Goal: Task Accomplishment & Management: Manage account settings

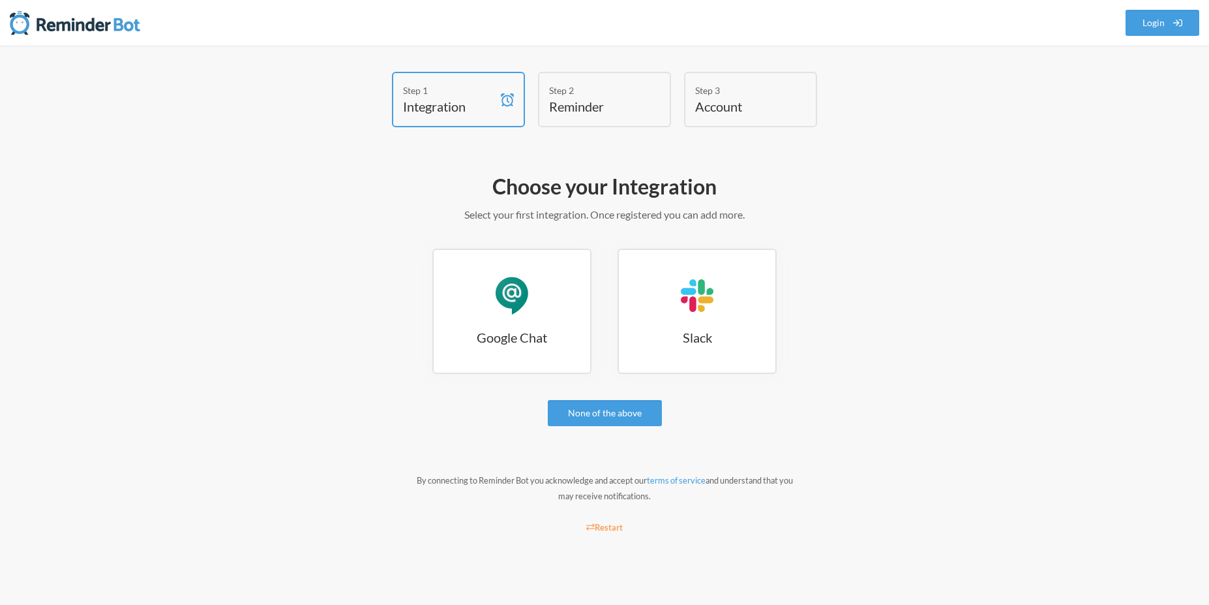
click at [631, 113] on h4 "Reminder" at bounding box center [594, 106] width 91 height 18
drag, startPoint x: 742, startPoint y: 106, endPoint x: 545, endPoint y: 105, distance: 197.0
click at [742, 106] on h4 "Account" at bounding box center [740, 106] width 91 height 18
click at [461, 102] on h4 "Integration" at bounding box center [448, 106] width 91 height 18
click at [547, 343] on h3 "Google Chat" at bounding box center [512, 337] width 157 height 18
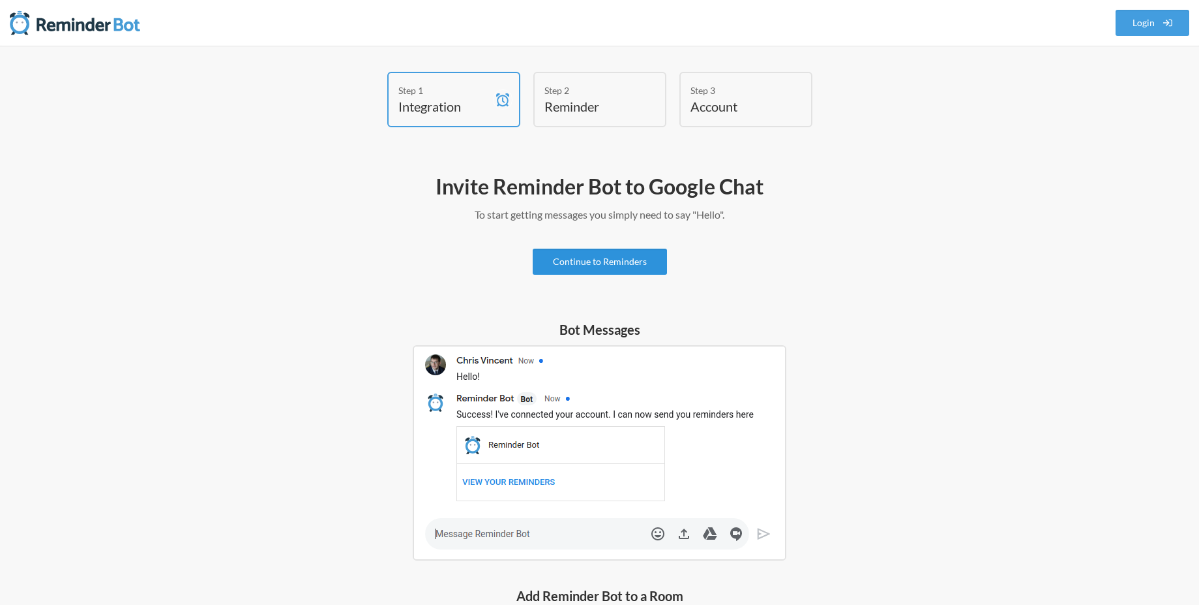
click at [581, 256] on link "Continue to Reminders" at bounding box center [600, 261] width 134 height 26
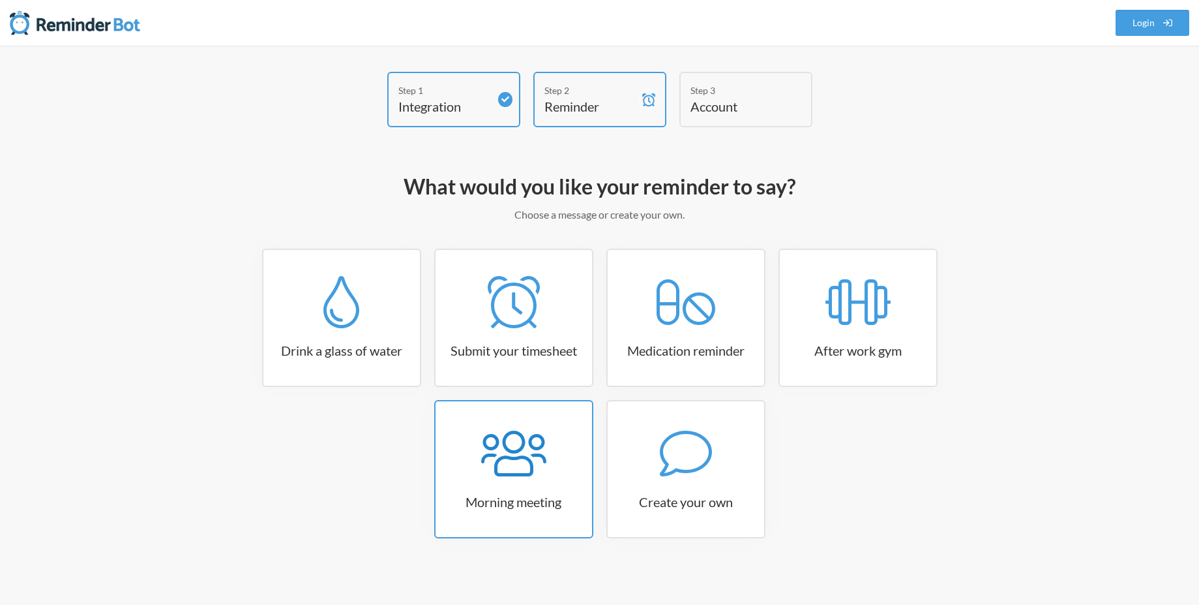
click at [548, 432] on div at bounding box center [514, 453] width 157 height 52
select select "08:30:00"
select select "true"
select select "09:45:00"
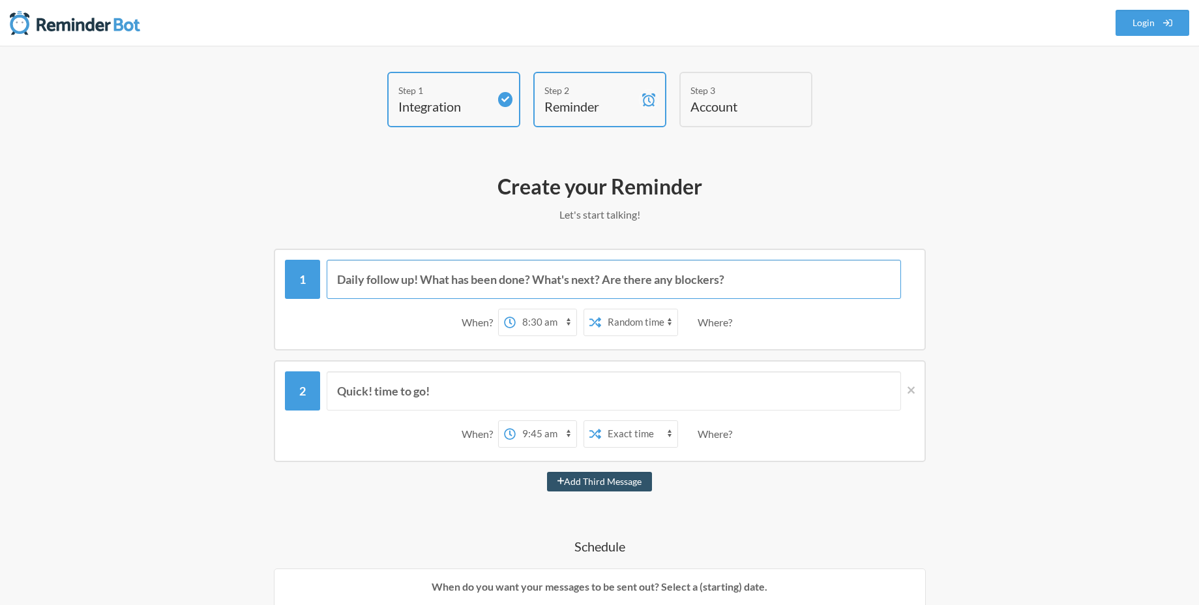
click at [436, 277] on input "Daily follow up! What has been done? What's next? Are there any blockers?" at bounding box center [614, 279] width 575 height 39
type input "Report đi anh em"
click at [382, 322] on div "When? 12:00 am 12:15 am 12:30 am 12:45 am 1:00 am 1:15 am 1:30 am 1:45 am 2:00 …" at bounding box center [600, 322] width 630 height 40
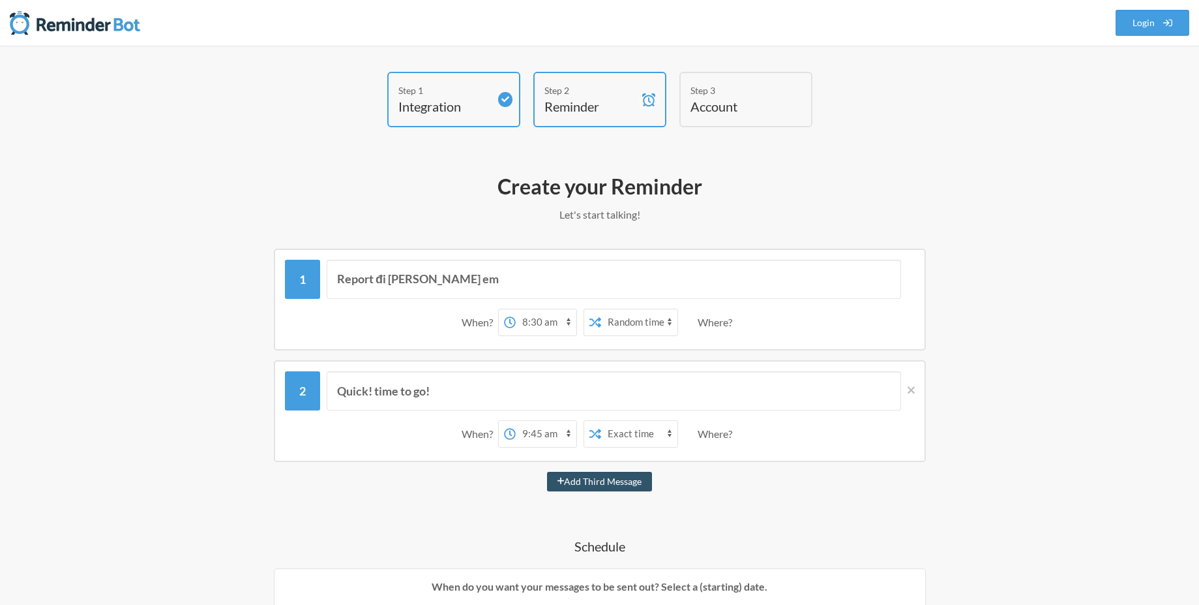
select select "18:00:00"
click at [516, 309] on select "12:00 am 12:15 am 12:30 am 12:45 am 1:00 am 1:15 am 1:30 am 1:45 am 2:00 am 2:1…" at bounding box center [546, 322] width 61 height 26
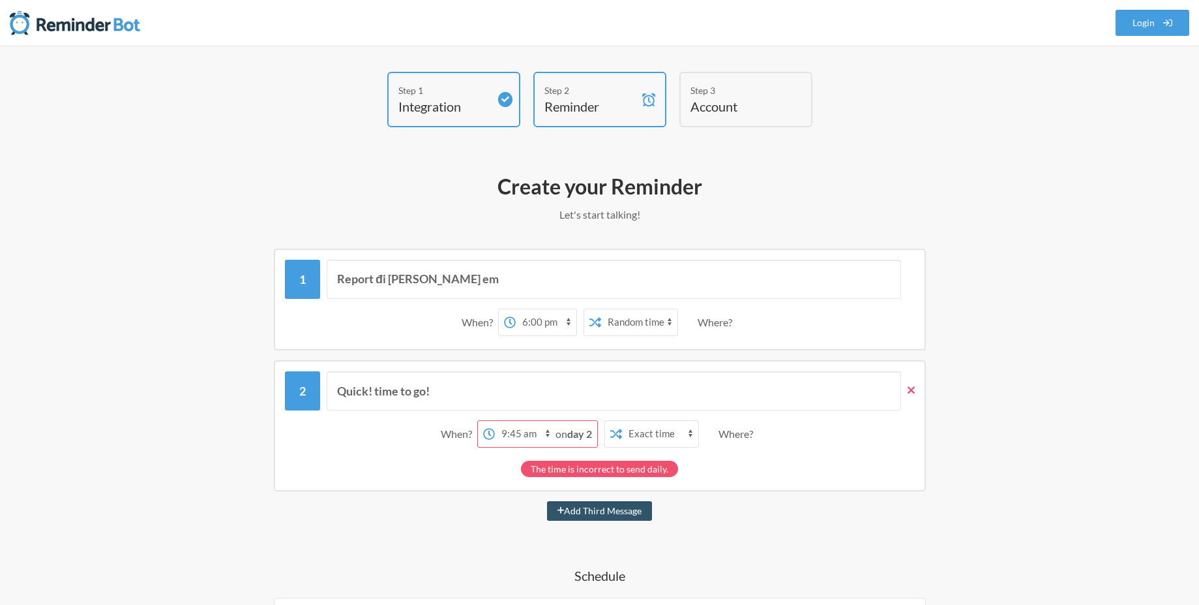
click at [910, 396] on span at bounding box center [908, 390] width 14 height 14
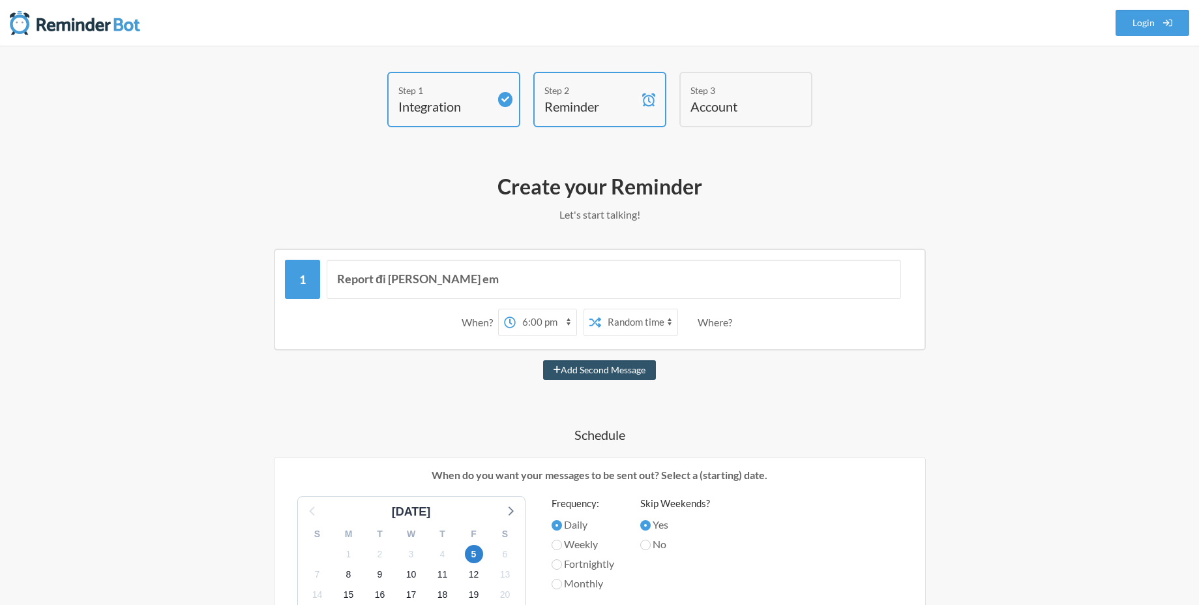
select select "false"
click at [601, 309] on select "Exact time Random time" at bounding box center [639, 322] width 76 height 26
click at [705, 323] on div "Where?" at bounding box center [718, 321] width 40 height 27
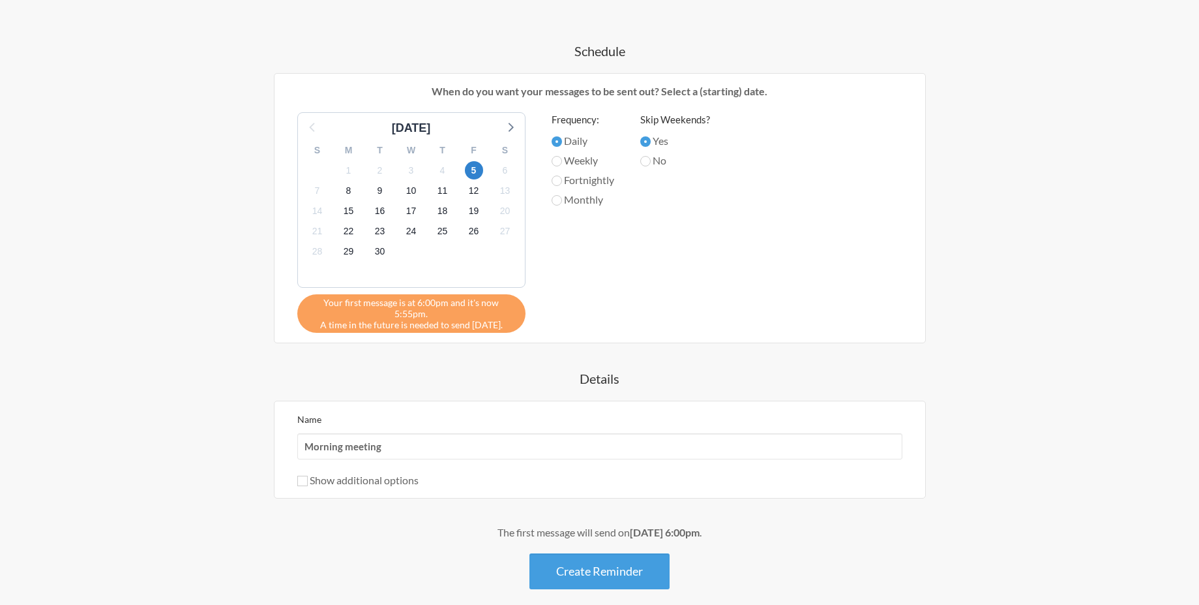
scroll to position [391, 0]
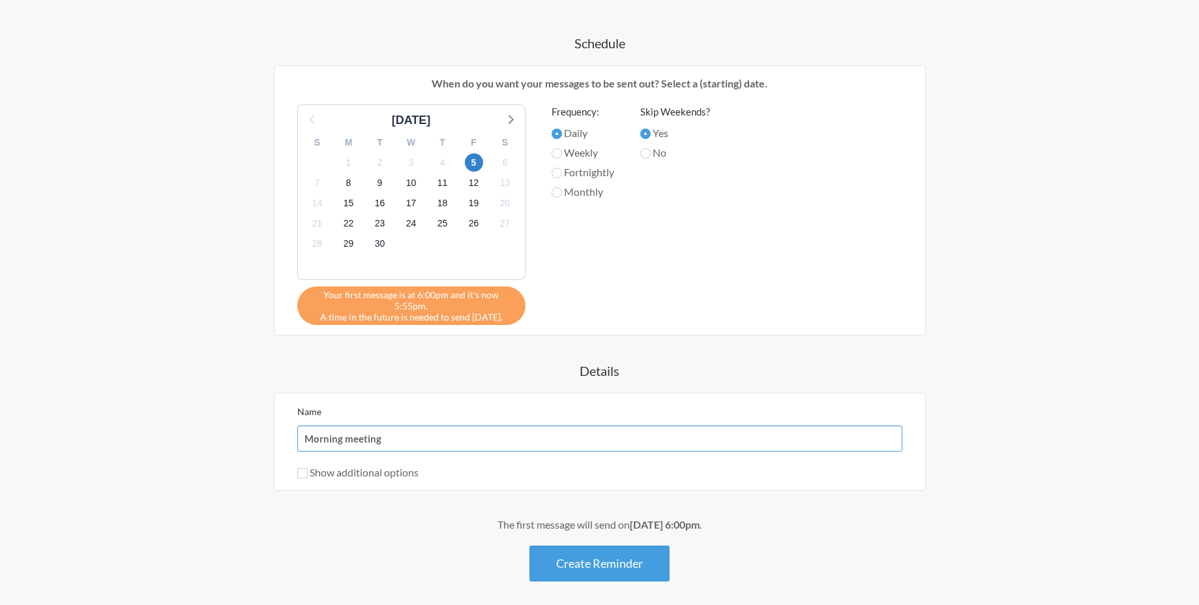
click at [535, 430] on input "Morning meeting" at bounding box center [599, 438] width 605 height 26
type input "Report"
drag, startPoint x: 469, startPoint y: 503, endPoint x: 413, endPoint y: 488, distance: 57.6
click at [459, 502] on div "Report đi [PERSON_NAME] em When? 12:00 am 12:15 am 12:30 am 12:45 am 1:00 am 1:…" at bounding box center [600, 219] width 757 height 724
click at [367, 466] on label "Show additional options" at bounding box center [357, 472] width 121 height 12
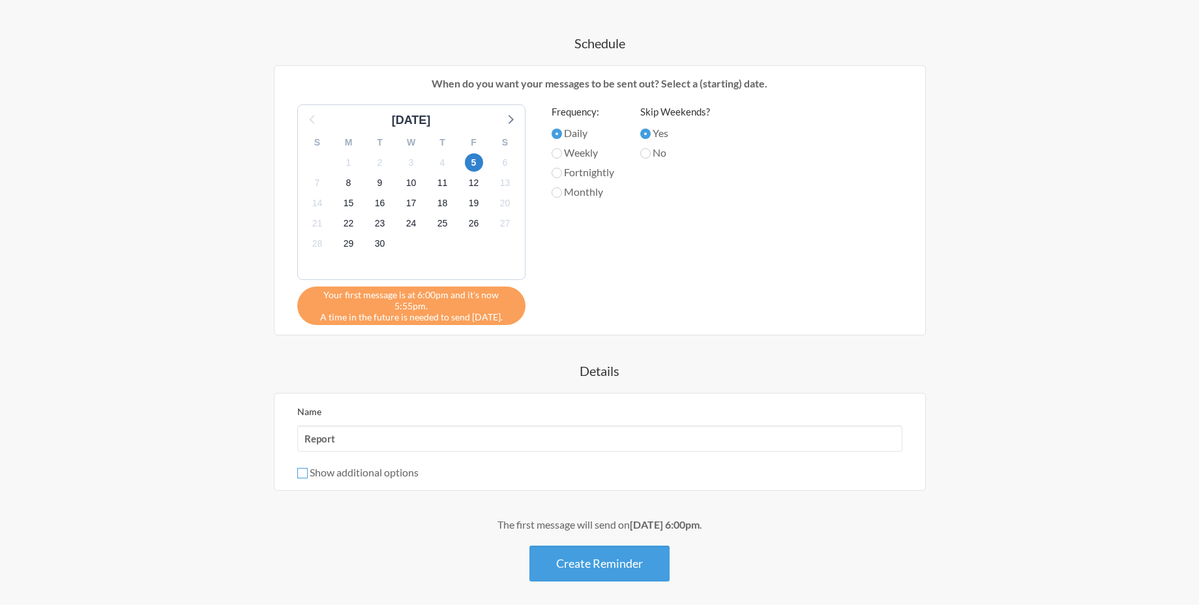
click at [308, 468] on input "Show additional options" at bounding box center [302, 473] width 10 height 10
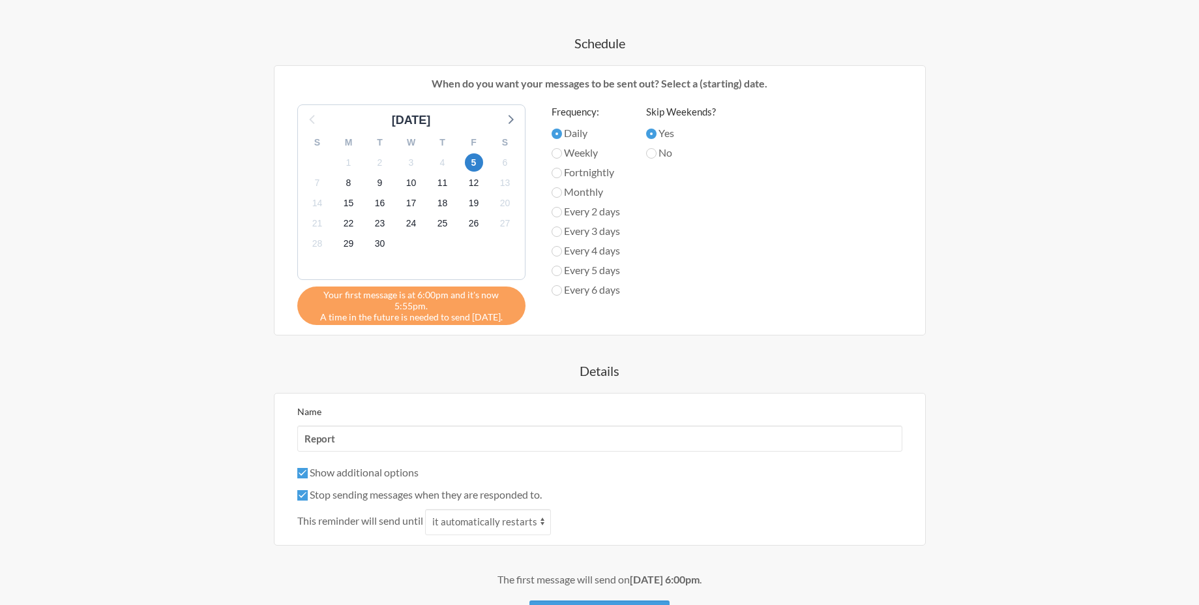
click at [367, 466] on label "Show additional options" at bounding box center [357, 472] width 121 height 12
click at [308, 468] on input "Show additional options" at bounding box center [302, 473] width 10 height 10
checkbox input "false"
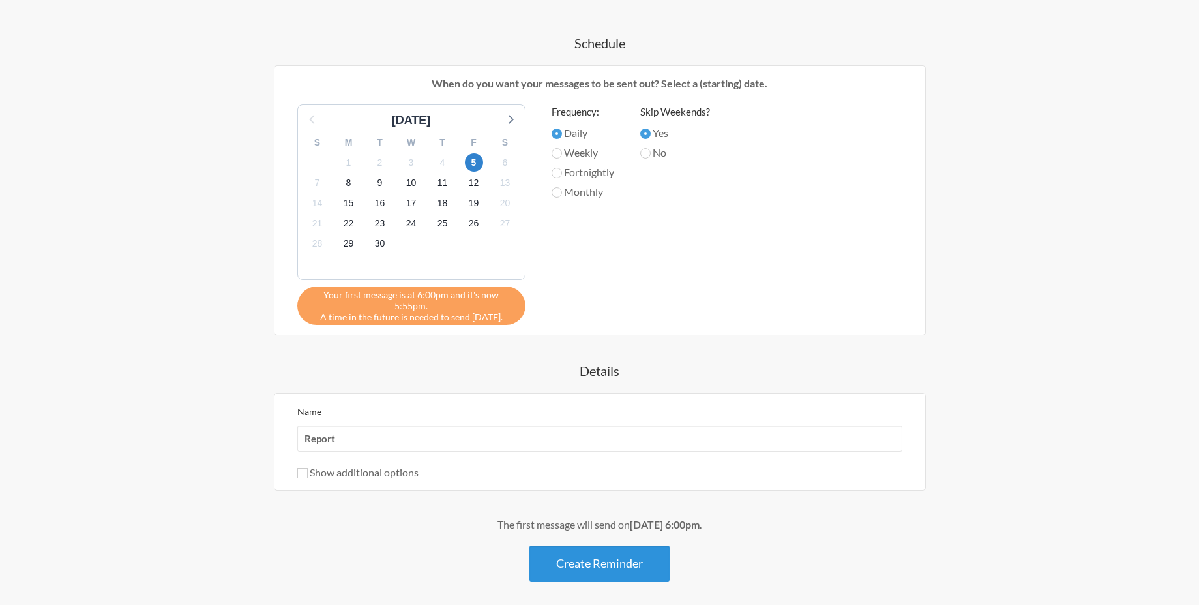
click at [608, 562] on button "Create Reminder" at bounding box center [600, 563] width 140 height 36
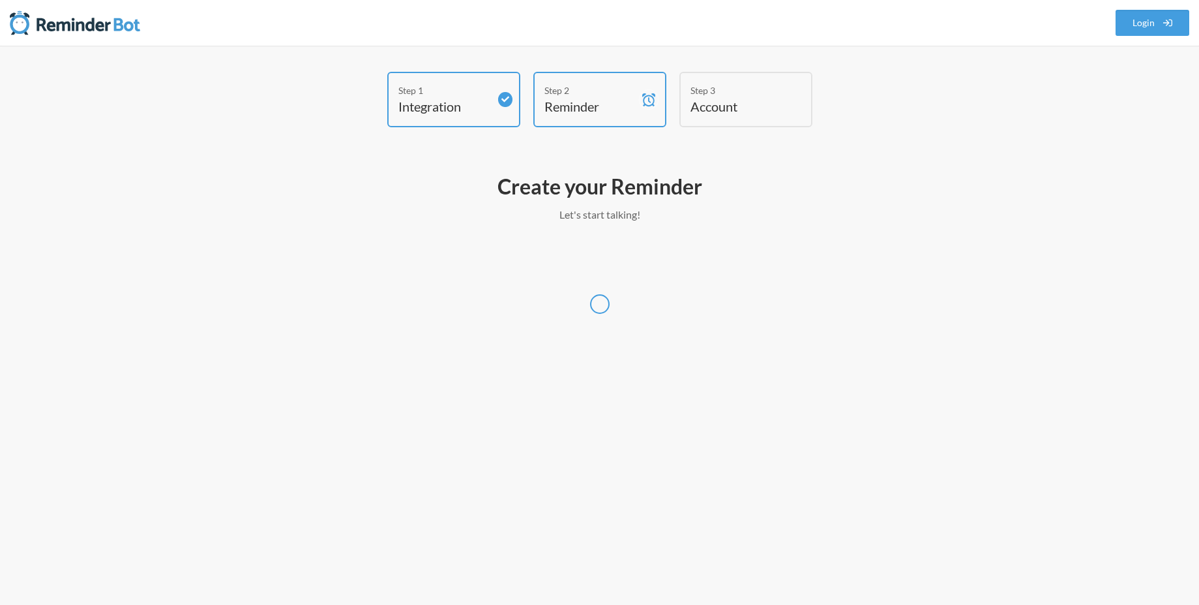
scroll to position [0, 0]
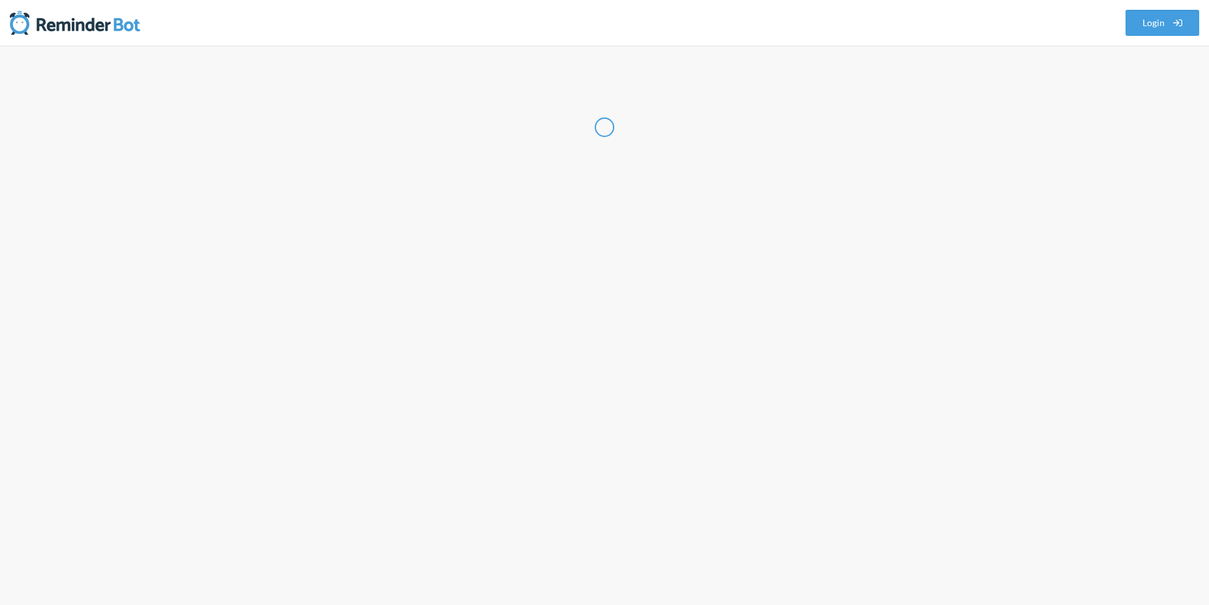
select select "VN"
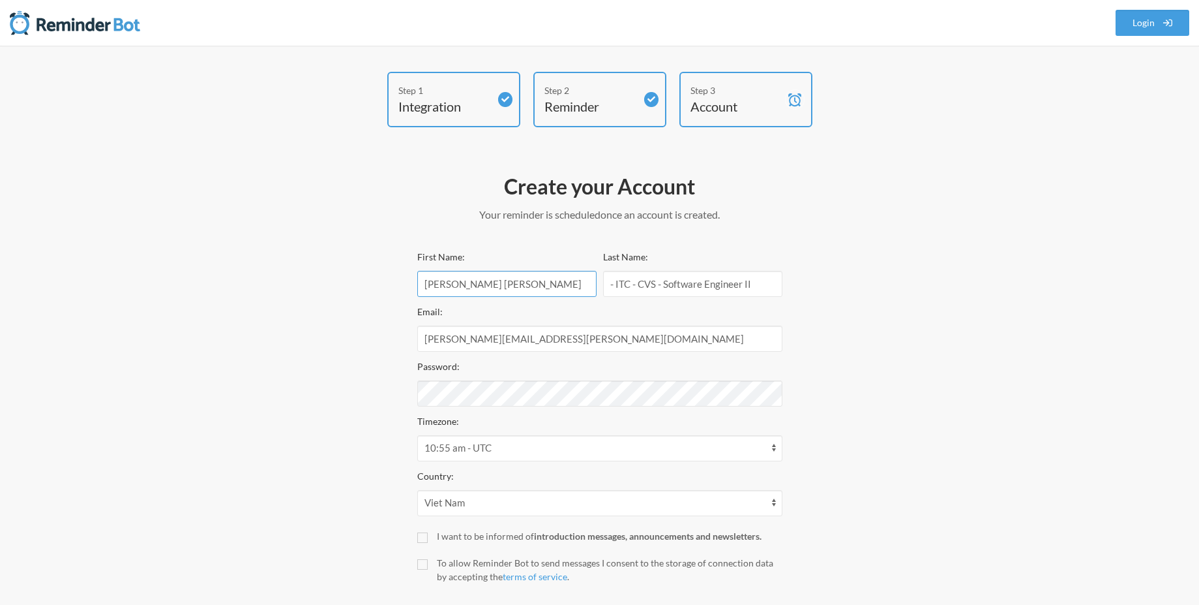
click at [493, 287] on input "PHAN THANH TRƯỜNG" at bounding box center [506, 284] width 179 height 26
click at [454, 335] on input "[PERSON_NAME][EMAIL_ADDRESS][PERSON_NAME][DOMAIN_NAME]" at bounding box center [599, 338] width 365 height 26
click at [385, 400] on div "Step 1 Integration Step 2 Reminder Step 3 Account Create your Account Your remi…" at bounding box center [600, 362] width 783 height 580
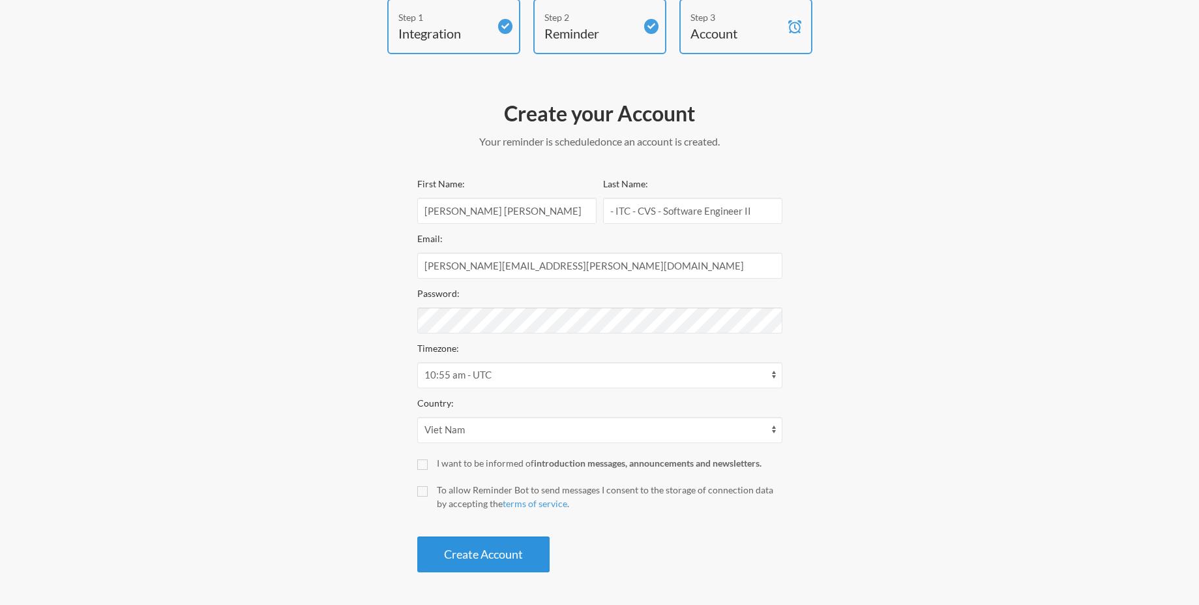
click at [462, 549] on button "Create Account" at bounding box center [483, 554] width 132 height 36
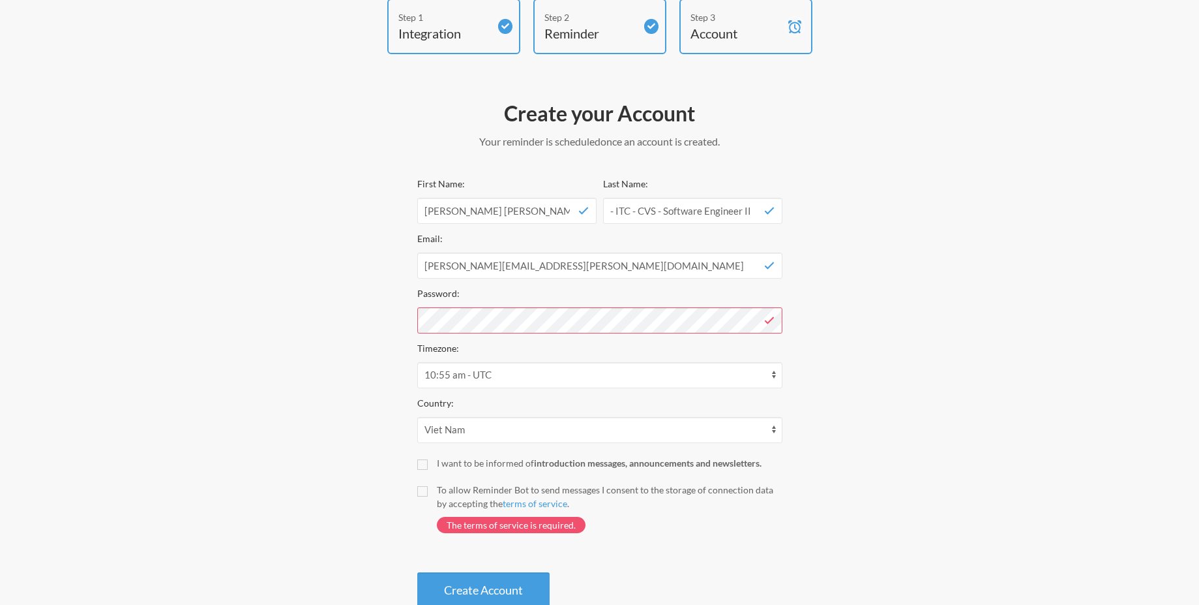
drag, startPoint x: 993, startPoint y: 342, endPoint x: 918, endPoint y: 340, distance: 74.4
click at [934, 340] on div "Step 1 Integration Step 2 Reminder Step 3 Account Create your Account Your remi…" at bounding box center [600, 307] width 835 height 616
click at [867, 406] on div "Step 1 Integration Step 2 Reminder Step 3 Account Create your Account Your remi…" at bounding box center [600, 307] width 783 height 616
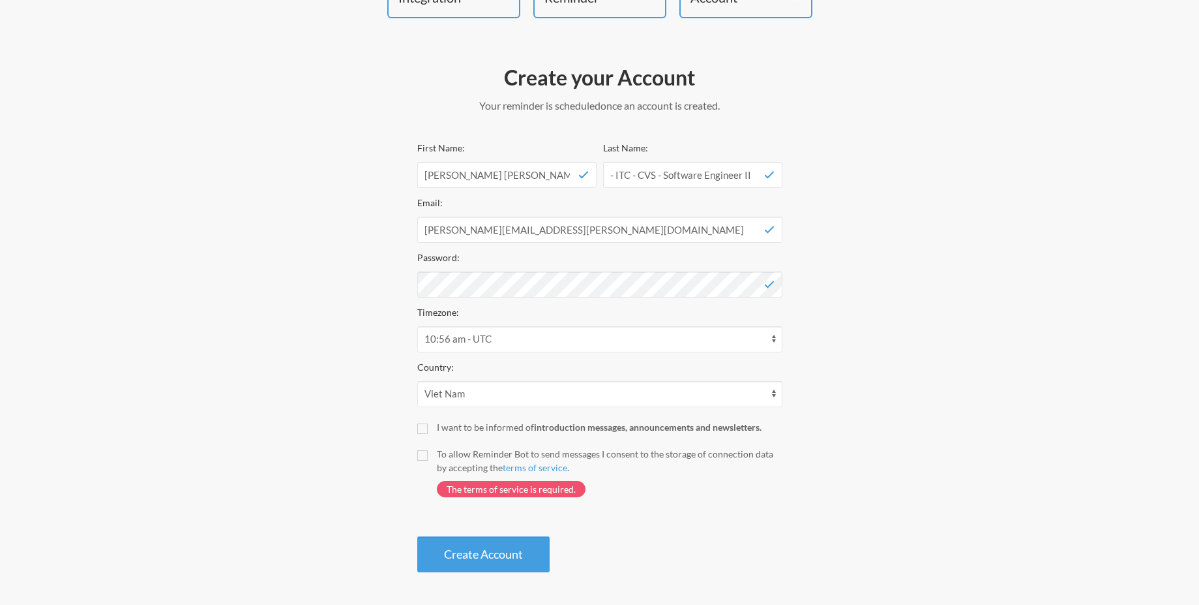
click at [443, 426] on div "I want to be informed of introduction messages, announcements and newsletters." at bounding box center [610, 427] width 346 height 14
click at [428, 426] on input "I want to be informed of introduction messages, announcements and newsletters." at bounding box center [422, 428] width 10 height 10
checkbox input "true"
click at [436, 447] on label "To allow Reminder Bot to send messages I consent to the storage of connection d…" at bounding box center [599, 478] width 365 height 63
click at [428, 450] on input "To allow Reminder Bot to send messages I consent to the storage of connection d…" at bounding box center [422, 455] width 10 height 10
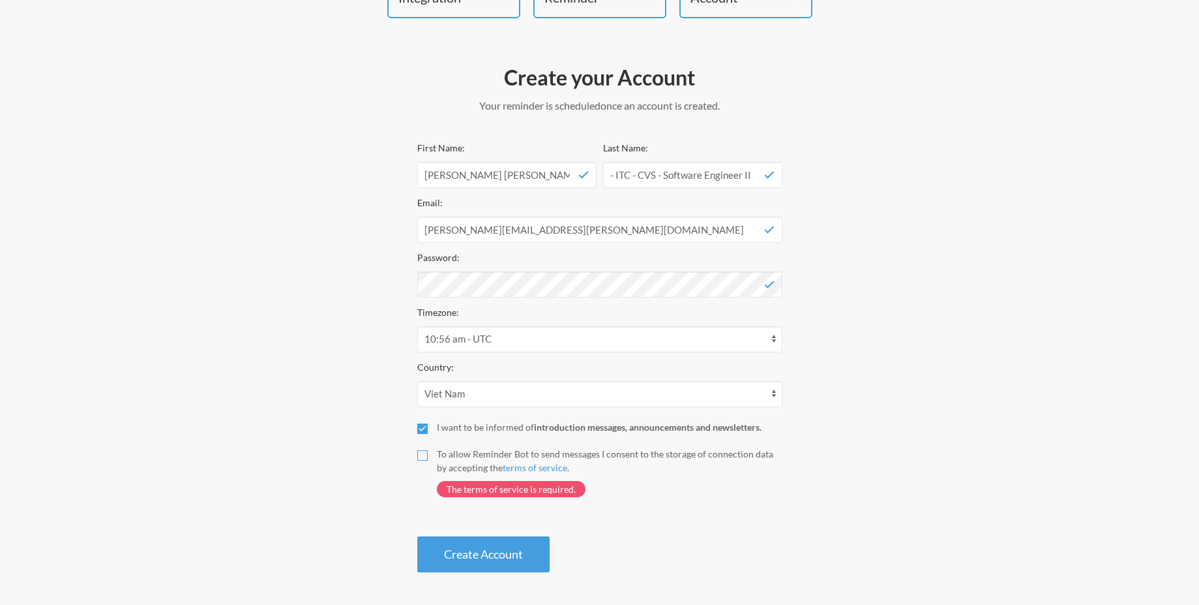
checkbox input "true"
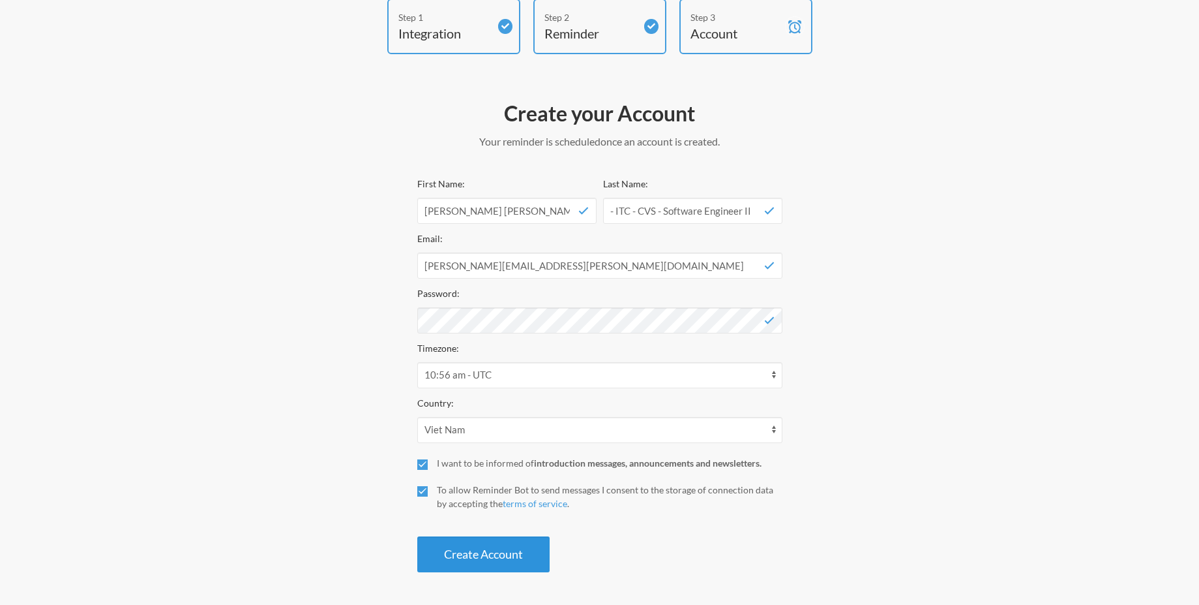
drag, startPoint x: 461, startPoint y: 540, endPoint x: 472, endPoint y: 554, distance: 17.6
click at [468, 548] on div "First Name: PHAN THANH TRƯỜNG Last Name: - ITC - CVS - Software Engineer II Ema…" at bounding box center [599, 373] width 365 height 397
click at [474, 466] on div "I want to be informed of introduction messages, announcements and newsletters." at bounding box center [610, 463] width 346 height 14
click at [428, 466] on input "I want to be informed of introduction messages, announcements and newsletters." at bounding box center [422, 464] width 10 height 10
checkbox input "false"
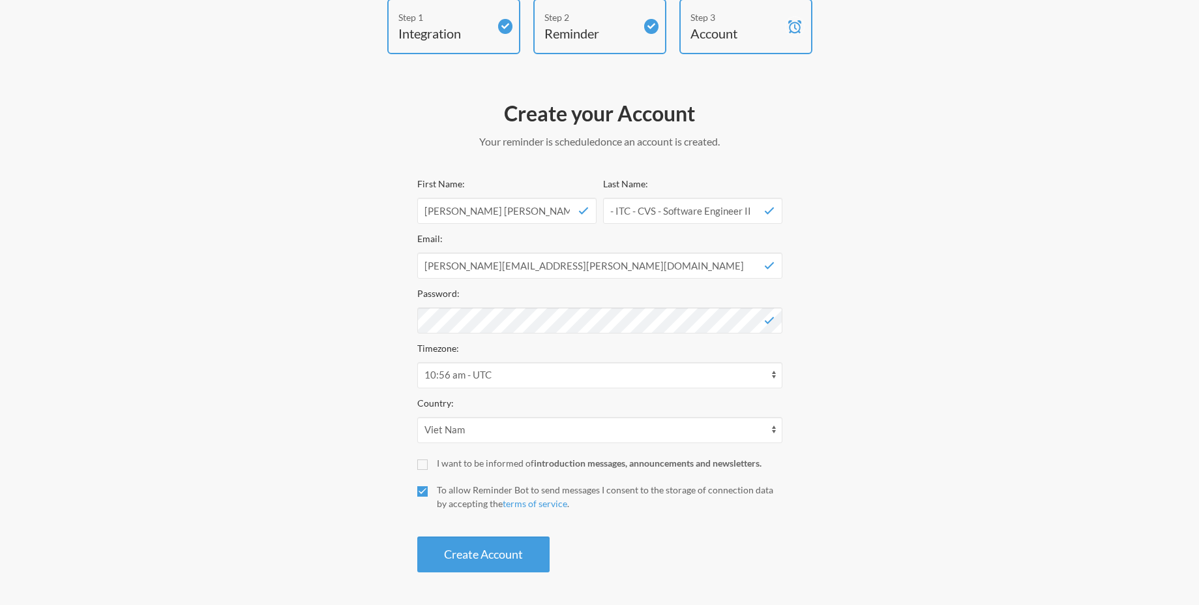
click at [498, 561] on button "Create Account" at bounding box center [483, 554] width 132 height 36
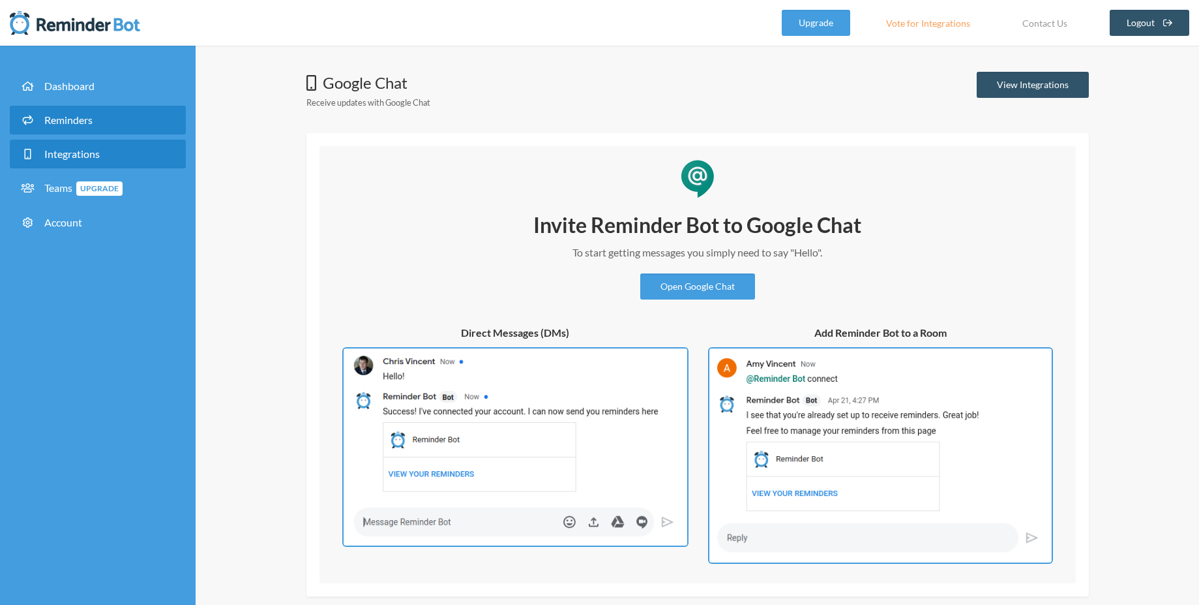
click at [89, 127] on link "Reminders" at bounding box center [98, 120] width 176 height 29
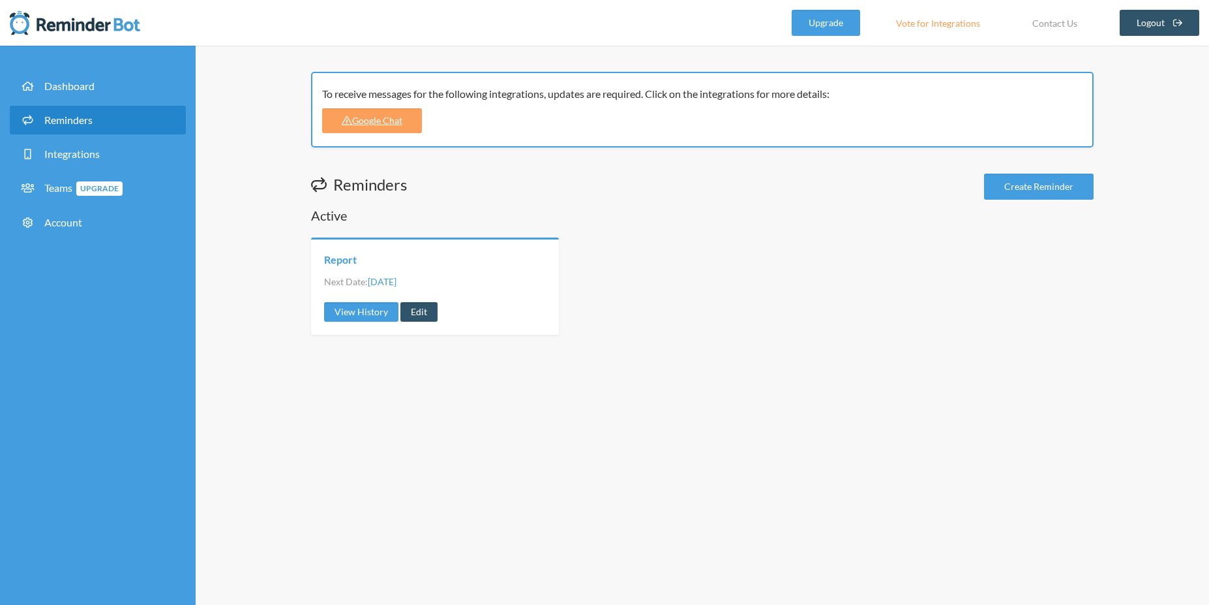
click at [342, 264] on link "Report" at bounding box center [340, 259] width 33 height 14
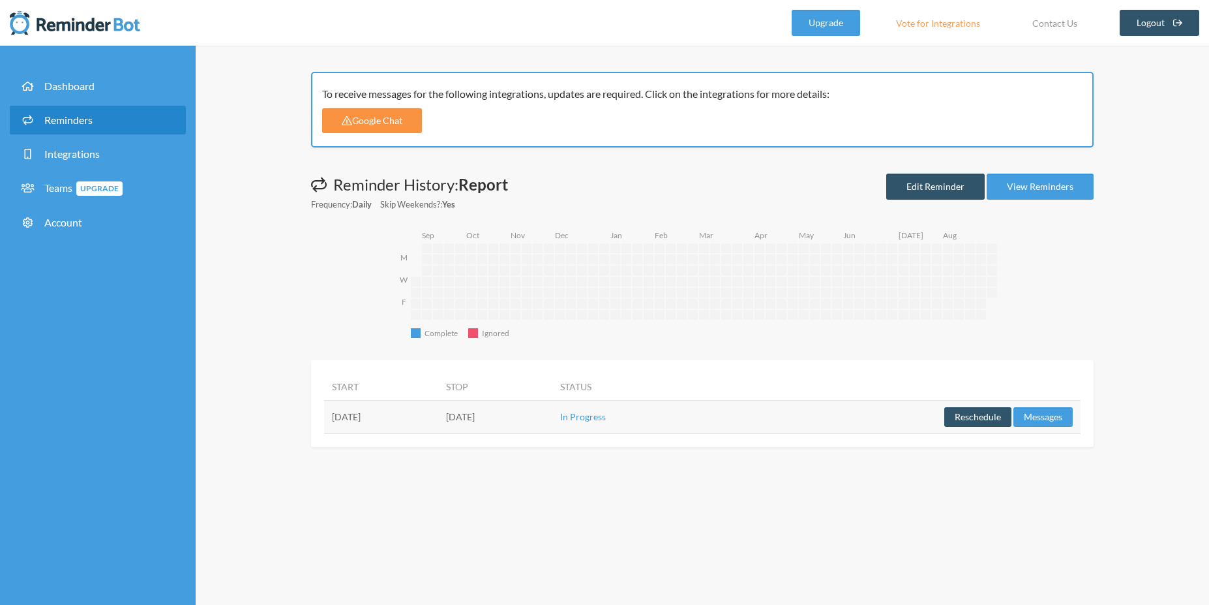
click at [372, 128] on link "Google Chat" at bounding box center [372, 120] width 100 height 25
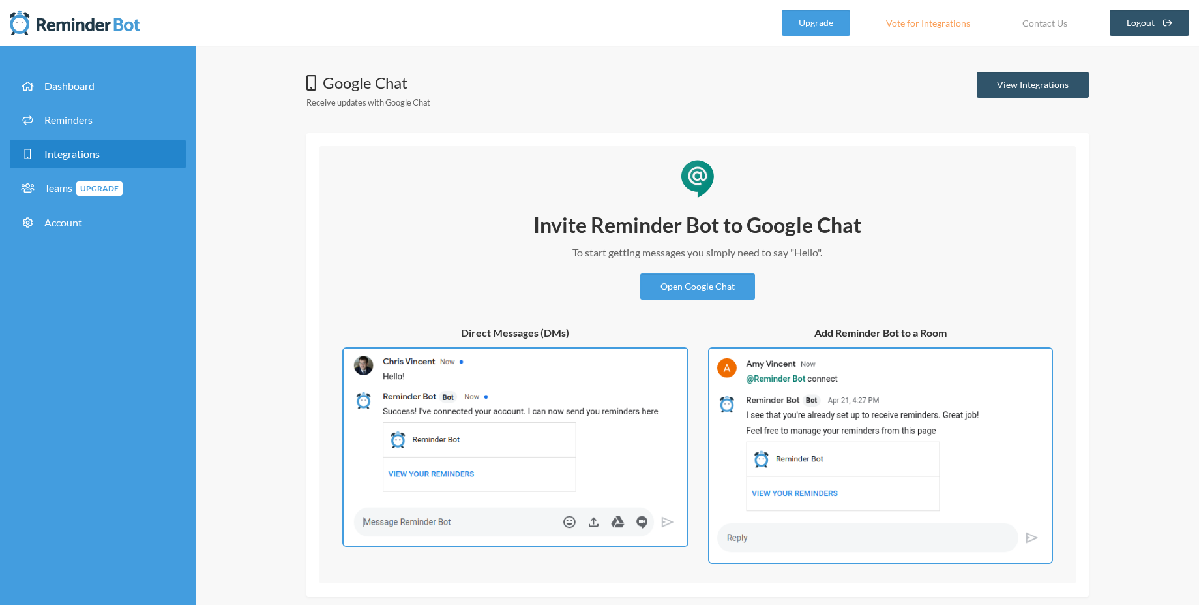
scroll to position [57, 0]
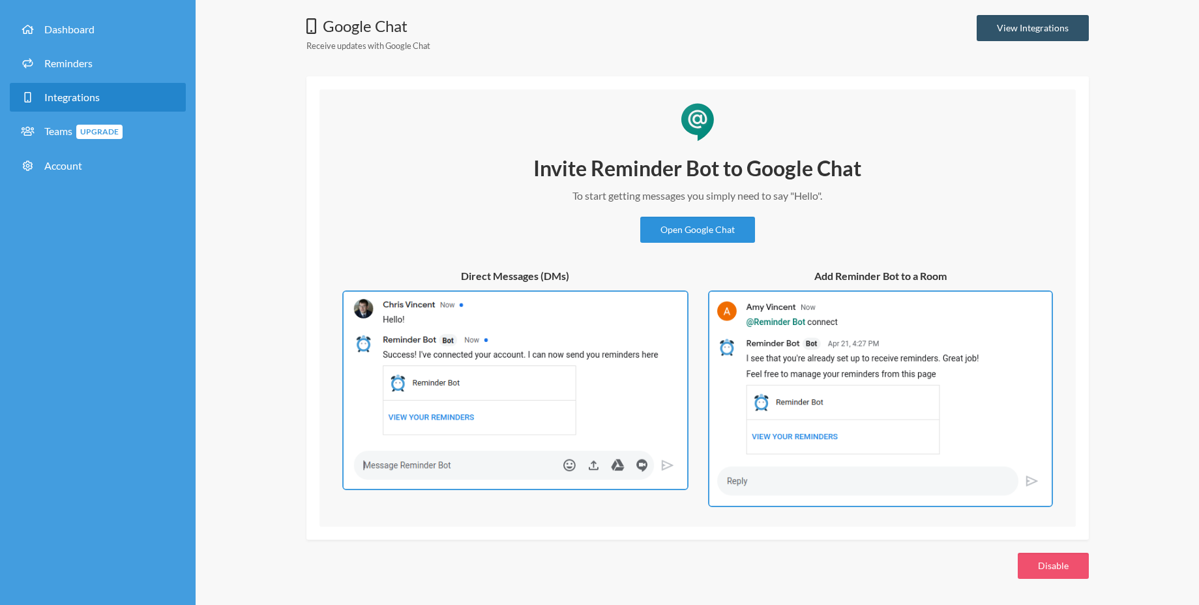
click at [681, 227] on link "Open Google Chat" at bounding box center [697, 230] width 115 height 26
click at [734, 220] on link "Open Google Chat" at bounding box center [697, 230] width 115 height 26
click at [498, 396] on img at bounding box center [515, 390] width 346 height 200
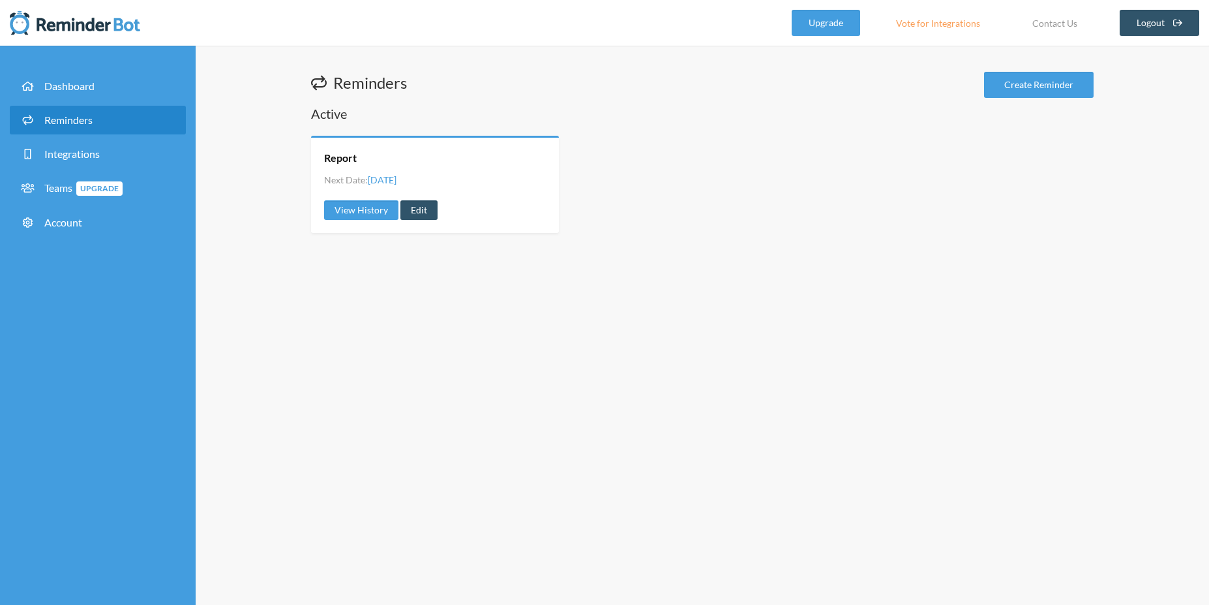
click at [716, 270] on div "Reminders Create Reminder Active Report Next Date: Friday, September 5 View His…" at bounding box center [703, 325] width 1014 height 559
click at [370, 214] on link "View History" at bounding box center [361, 210] width 74 height 20
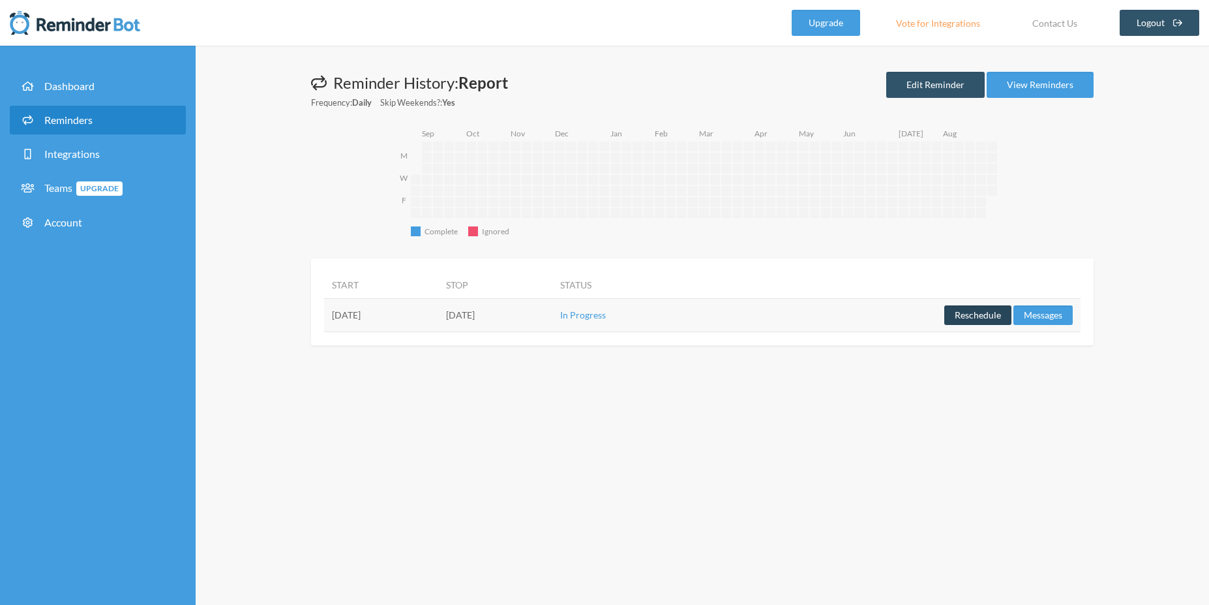
click at [980, 321] on button "Reschedule" at bounding box center [977, 315] width 67 height 20
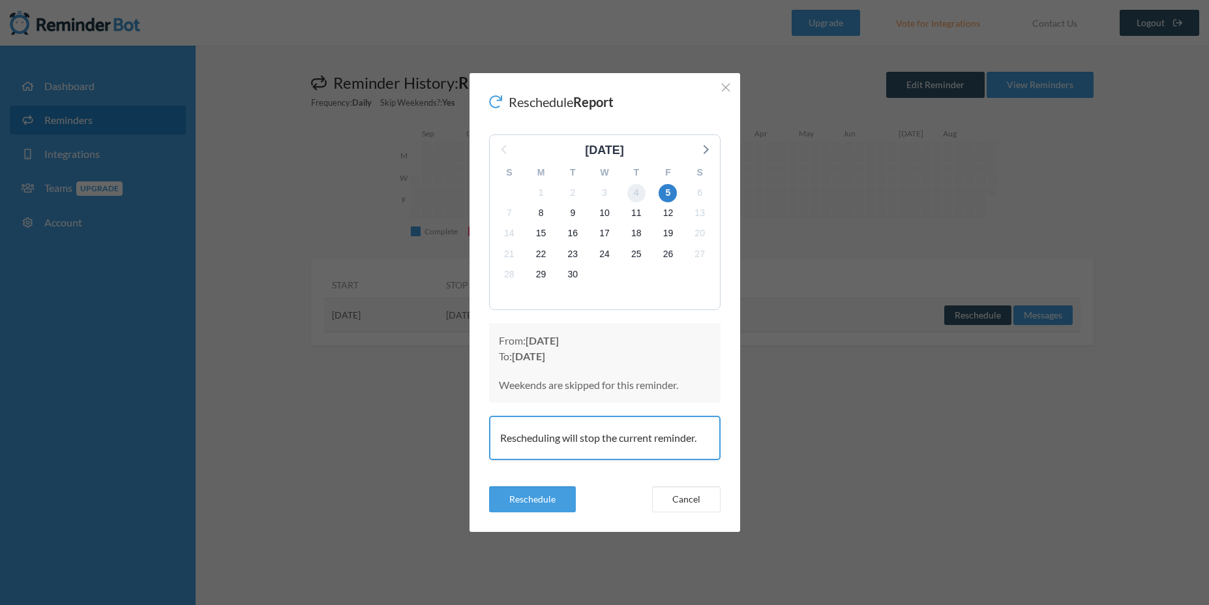
click at [642, 191] on span "4" at bounding box center [636, 193] width 18 height 18
click at [558, 492] on button "Reschedule" at bounding box center [532, 499] width 87 height 26
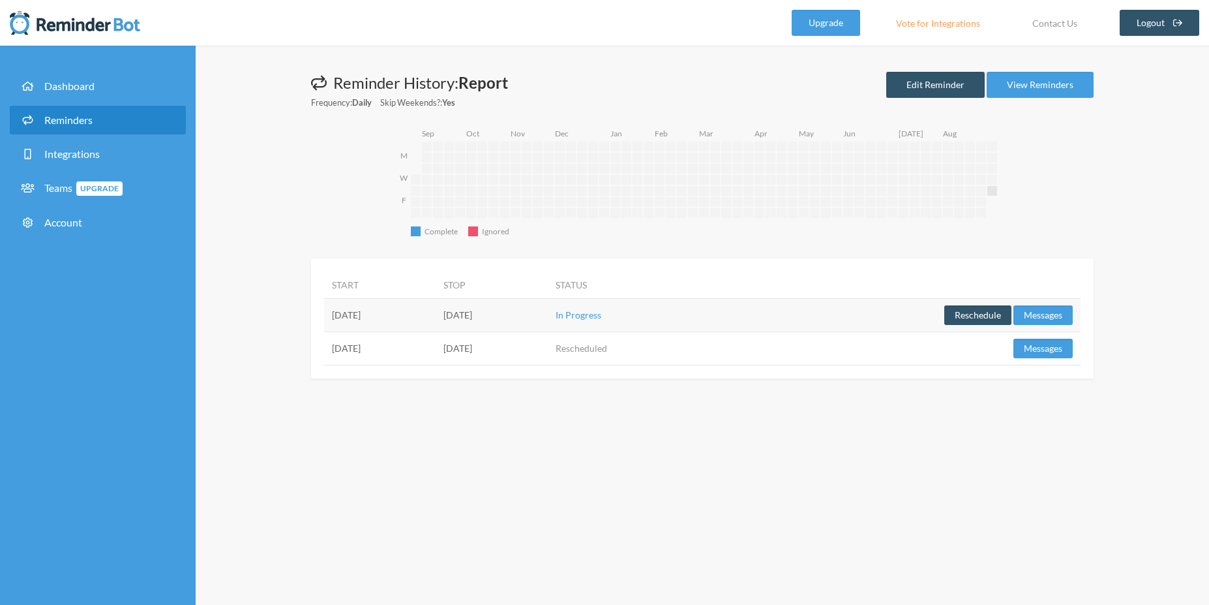
drag, startPoint x: 532, startPoint y: 314, endPoint x: 677, endPoint y: 321, distance: 145.6
click at [547, 321] on td "[DATE]" at bounding box center [492, 314] width 112 height 33
click at [691, 376] on div "Start Stop Status Thursday, September 4 Friday, September 5 In Progress Resched…" at bounding box center [702, 318] width 783 height 120
drag, startPoint x: 772, startPoint y: 320, endPoint x: 302, endPoint y: 314, distance: 469.6
click at [302, 314] on div "Messages are not sending from this deactivated reminder. Edit this reminder to …" at bounding box center [702, 225] width 835 height 307
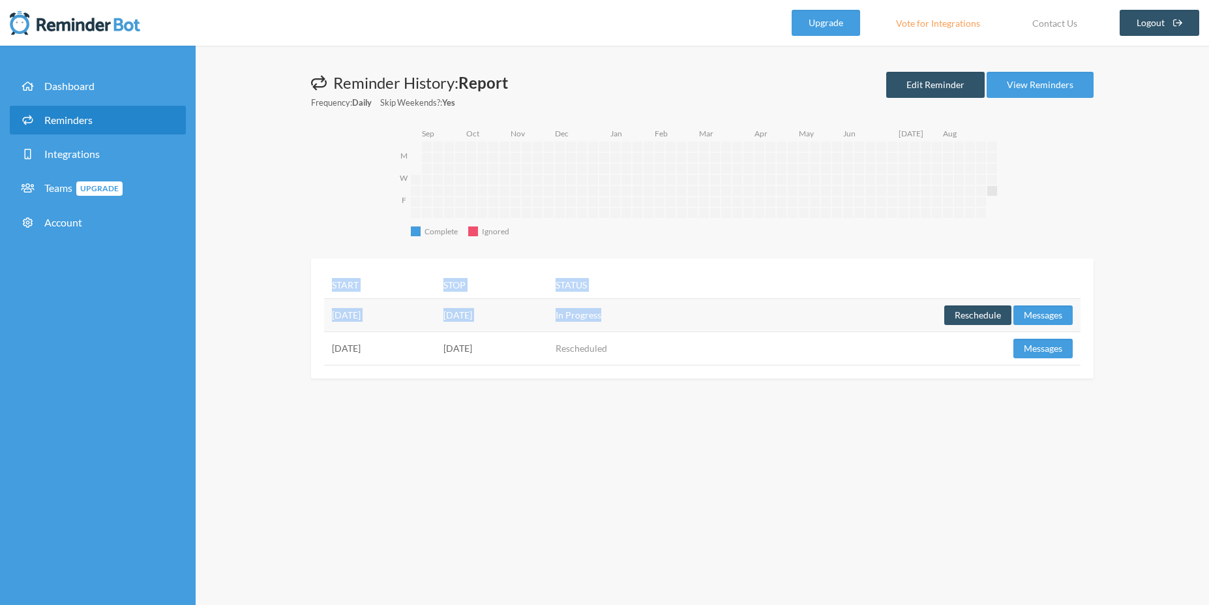
click at [302, 314] on div "Messages are not sending from this deactivated reminder. Edit this reminder to …" at bounding box center [702, 225] width 835 height 307
drag, startPoint x: 327, startPoint y: 316, endPoint x: 833, endPoint y: 318, distance: 506.8
click at [833, 318] on div "Start Stop Status Thursday, September 4 Friday, September 5 In Progress Resched…" at bounding box center [702, 318] width 783 height 120
click at [846, 318] on td "Reschedule Messages" at bounding box center [898, 314] width 363 height 33
click at [1032, 319] on button "Messages" at bounding box center [1043, 315] width 59 height 20
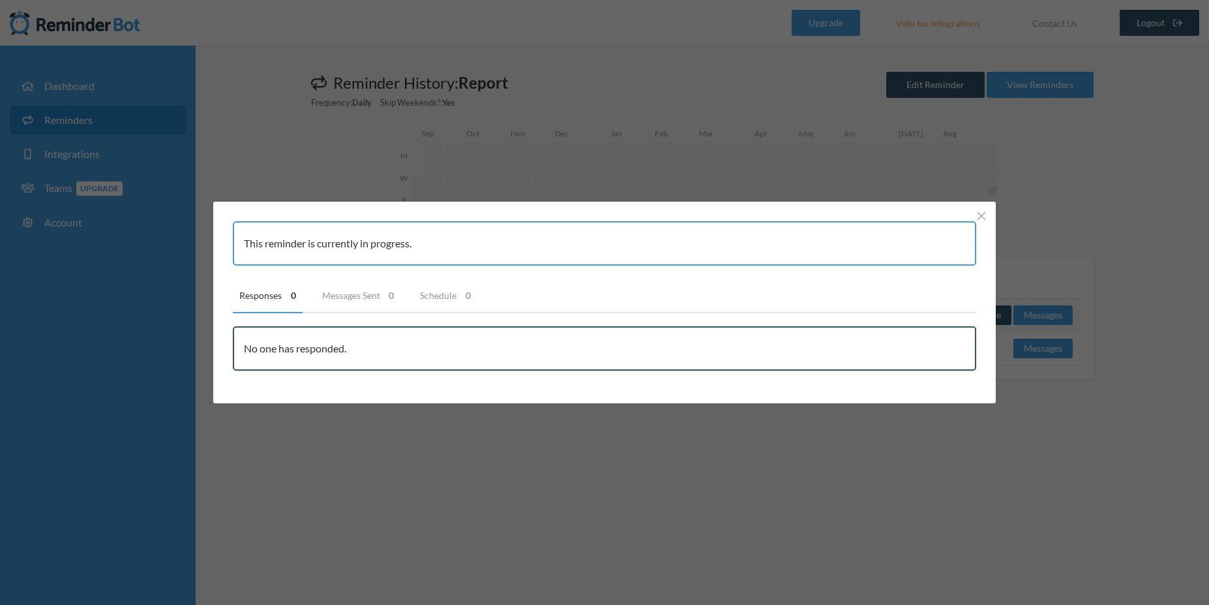
click at [388, 350] on div "No one has responded." at bounding box center [604, 348] width 743 height 44
click at [363, 240] on div "This reminder is currently in progress." at bounding box center [604, 243] width 743 height 44
click at [273, 295] on link "Responses 0" at bounding box center [268, 295] width 70 height 35
click at [308, 355] on div "No one has responded." at bounding box center [604, 348] width 743 height 44
click at [328, 232] on div "This reminder is currently in progress." at bounding box center [604, 243] width 743 height 44
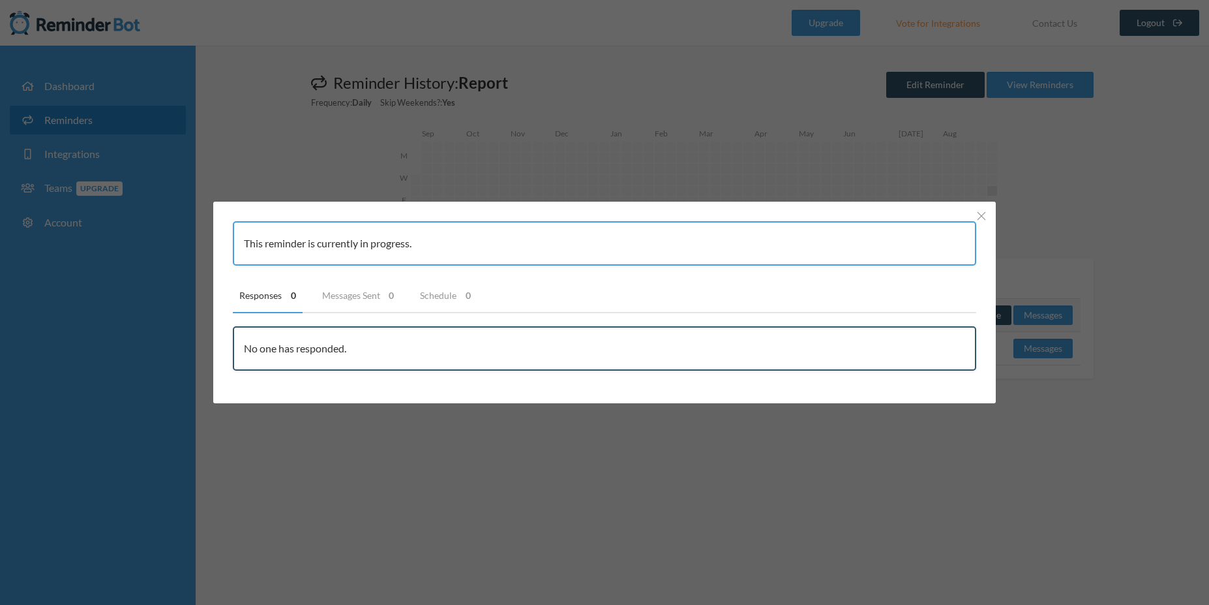
click at [357, 258] on div "This reminder is currently in progress." at bounding box center [604, 243] width 743 height 44
click at [363, 250] on div "This reminder is currently in progress." at bounding box center [604, 243] width 743 height 44
click at [640, 560] on div "This reminder is currently in progress. Responses 0 Messages Sent 0 Schedule 0 …" at bounding box center [604, 302] width 1209 height 605
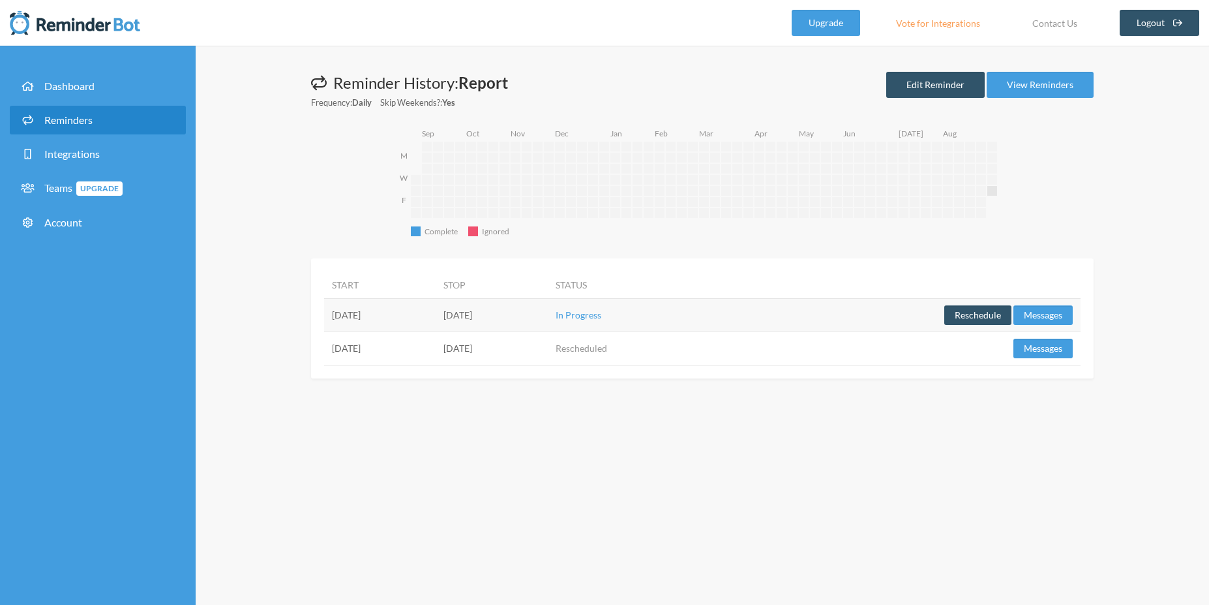
click at [266, 135] on div "Messages are not sending from this deactivated reminder. Edit this reminder to …" at bounding box center [703, 325] width 1014 height 559
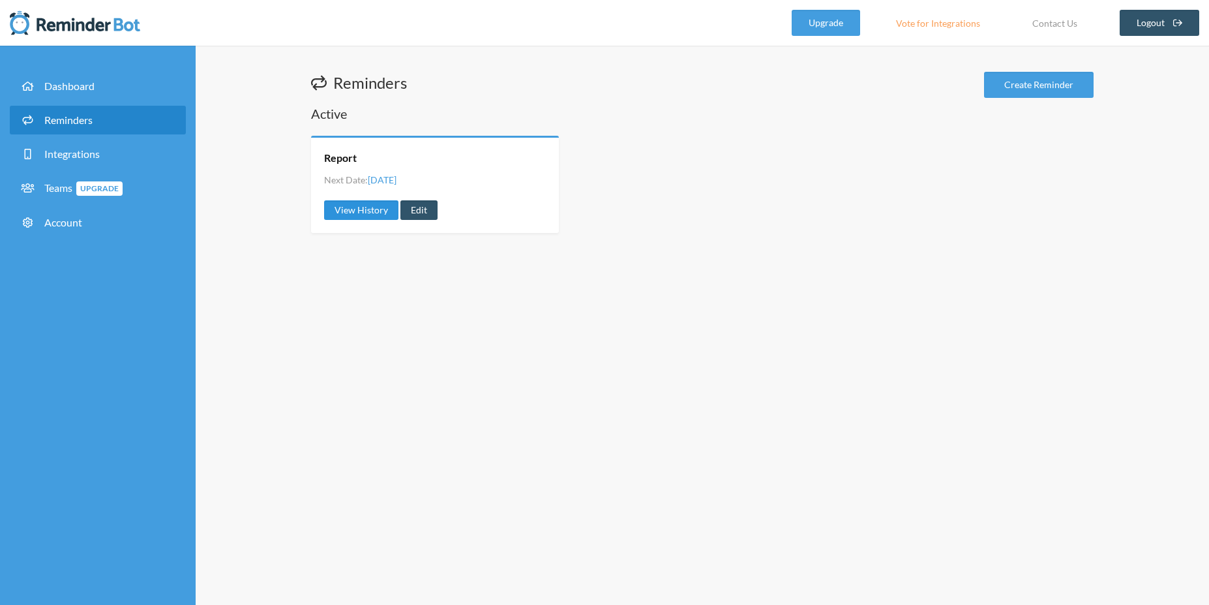
click at [363, 211] on link "View History" at bounding box center [361, 210] width 74 height 20
click at [87, 87] on span "Dashboard" at bounding box center [69, 86] width 50 height 12
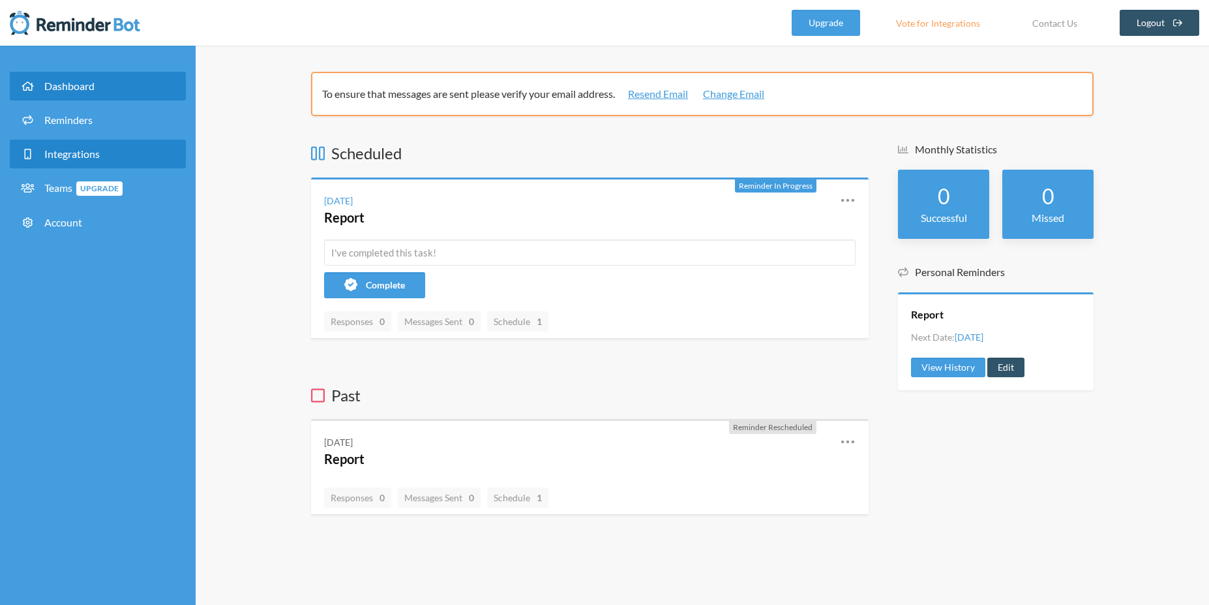
click at [93, 153] on span "Integrations" at bounding box center [71, 153] width 55 height 12
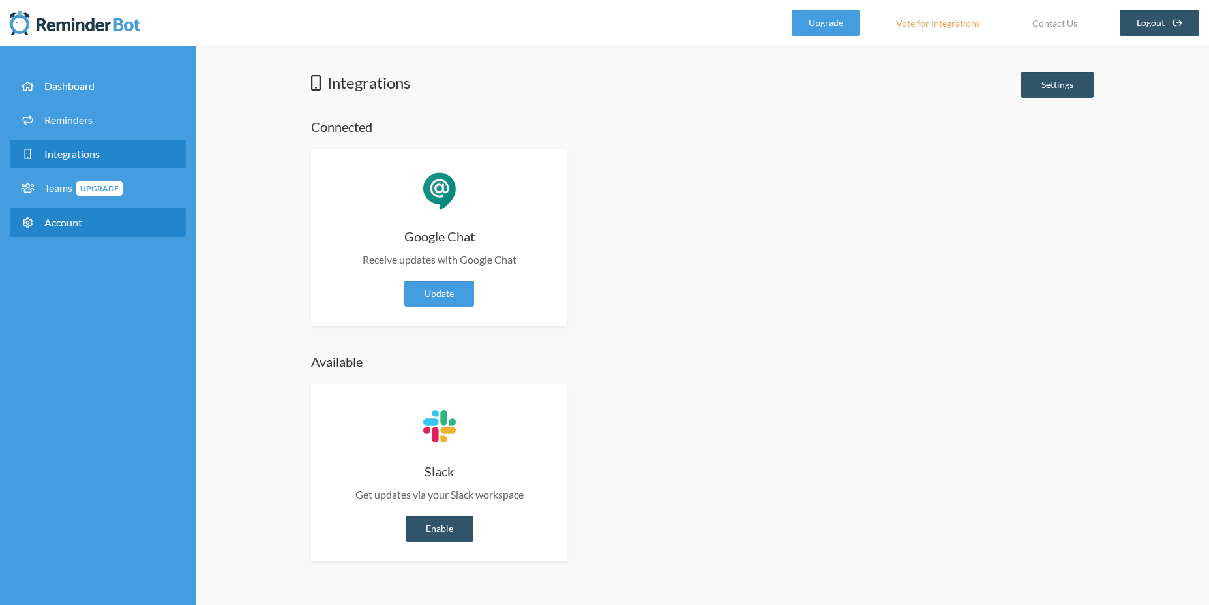
click at [88, 232] on link "Account" at bounding box center [98, 222] width 176 height 29
select select "**"
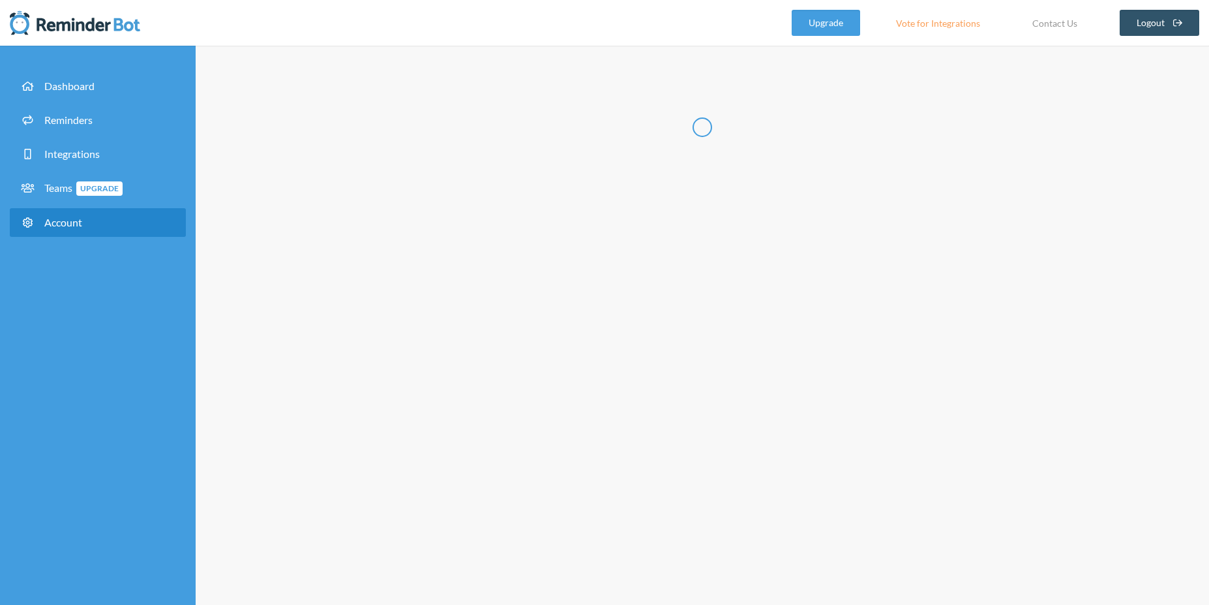
type input "**********"
select select "**"
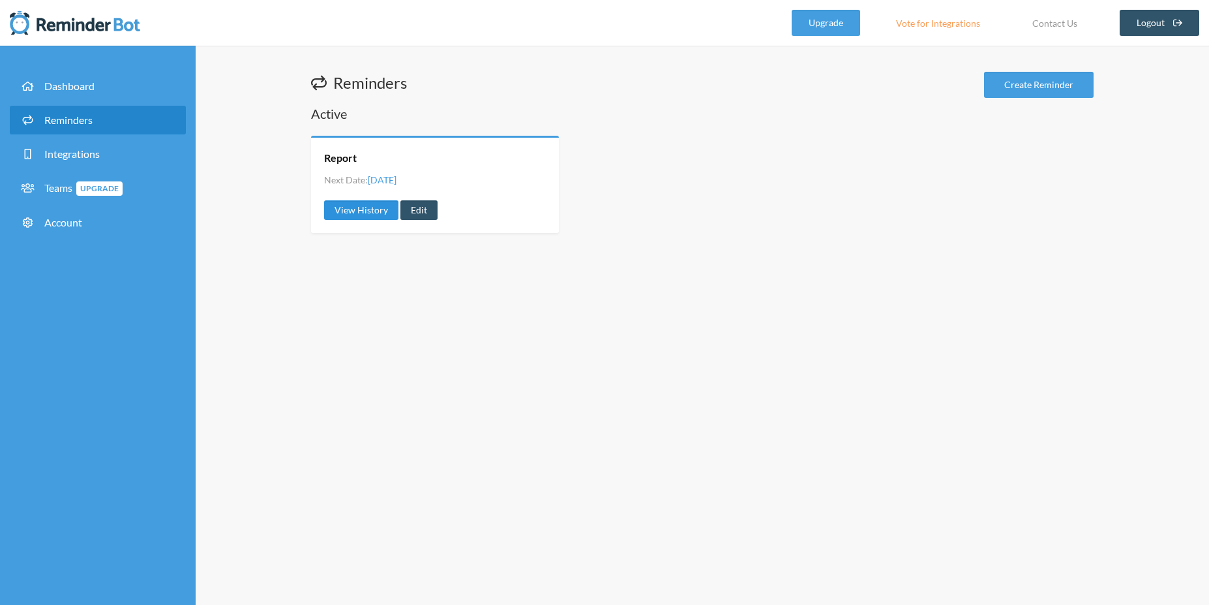
click at [369, 207] on link "View History" at bounding box center [361, 210] width 74 height 20
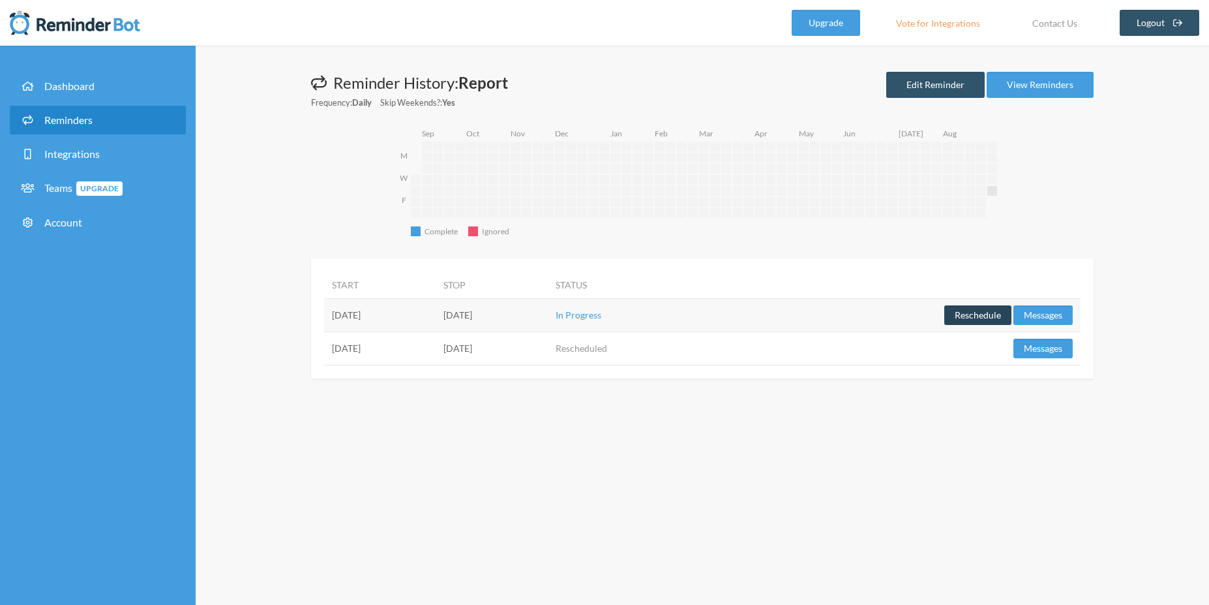
click at [949, 320] on button "Reschedule" at bounding box center [977, 315] width 67 height 20
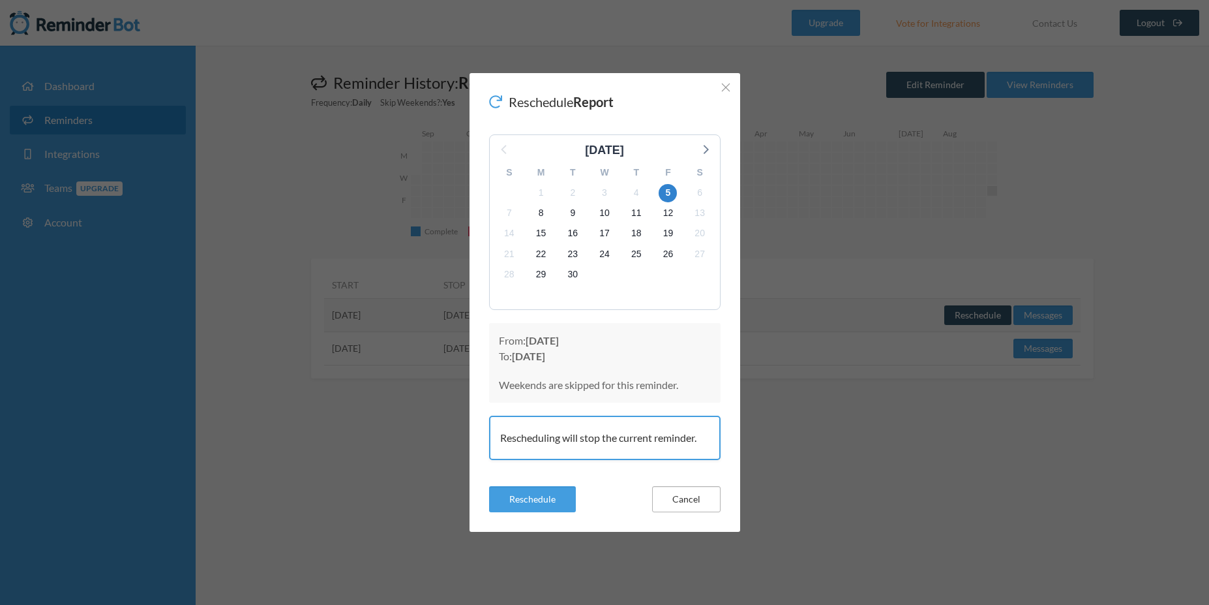
click at [704, 503] on button "Cancel" at bounding box center [686, 499] width 68 height 26
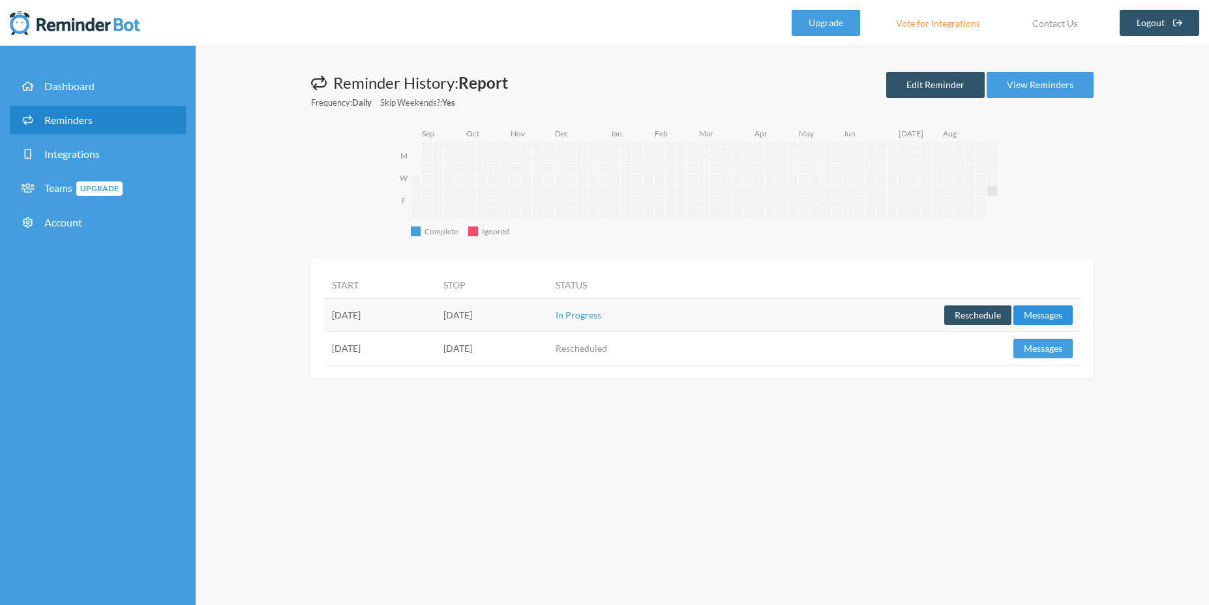
click at [1062, 319] on button "Messages" at bounding box center [1043, 315] width 59 height 20
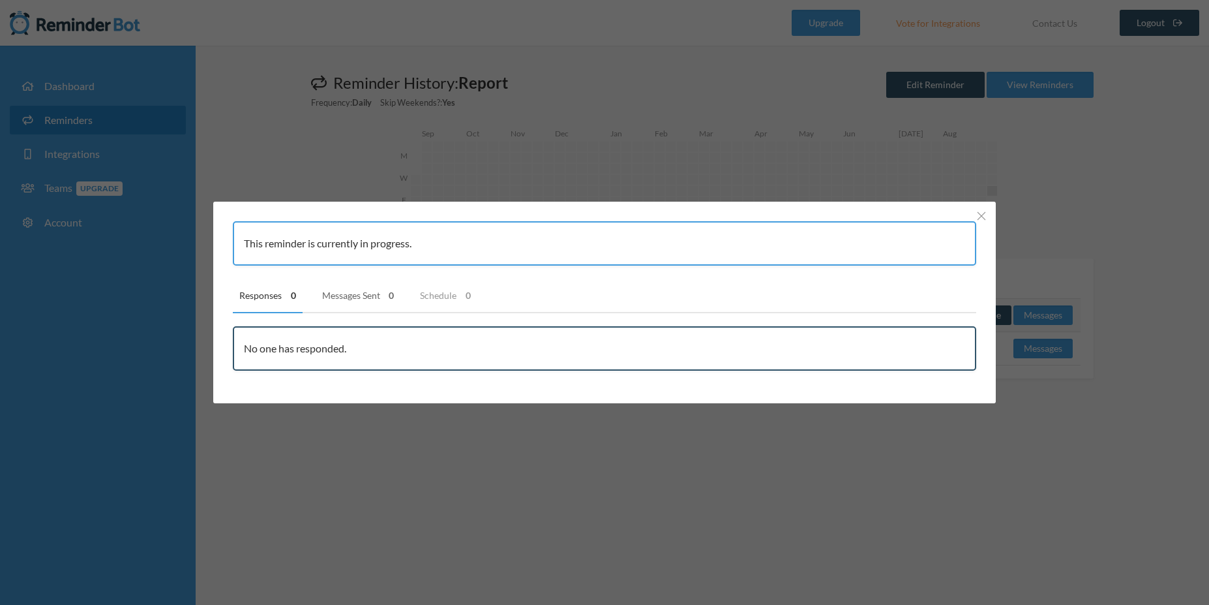
click at [351, 292] on link "Messages Sent 0" at bounding box center [358, 295] width 85 height 35
click at [440, 299] on link "Schedule 0" at bounding box center [445, 295] width 64 height 35
click at [262, 299] on link "Responses 0" at bounding box center [268, 295] width 70 height 35
click at [405, 247] on div "This reminder is currently in progress." at bounding box center [604, 243] width 743 height 44
click at [416, 351] on div "No one has responded." at bounding box center [604, 348] width 743 height 44
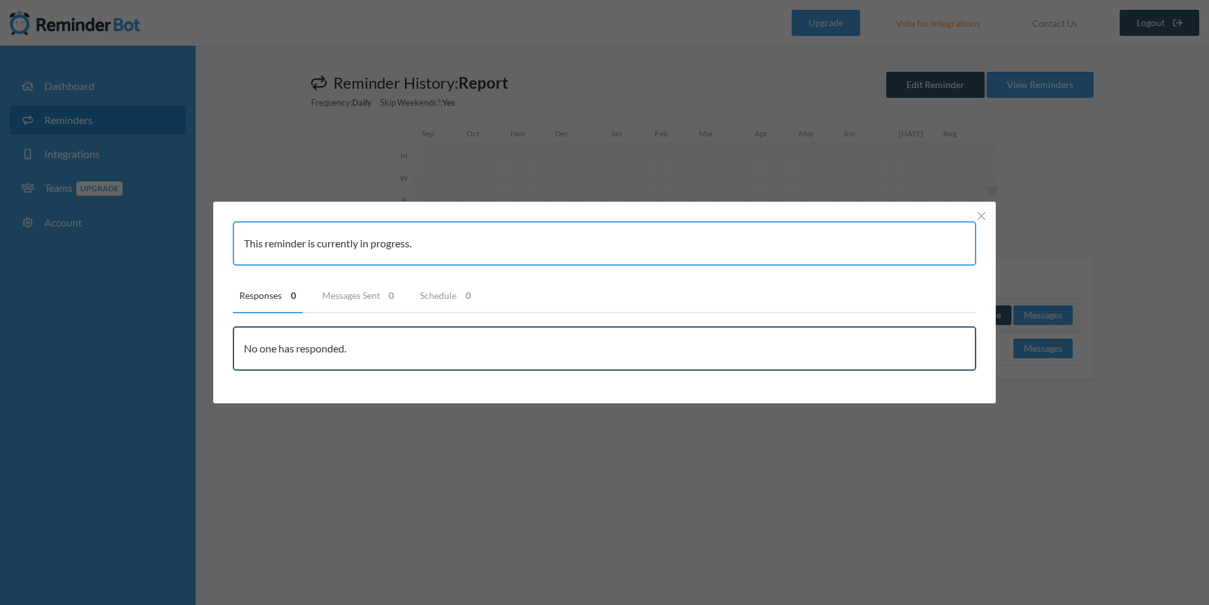
click at [514, 451] on div "This reminder is currently in progress. Responses 0 Messages Sent 0 Schedule 0 …" at bounding box center [604, 302] width 1209 height 605
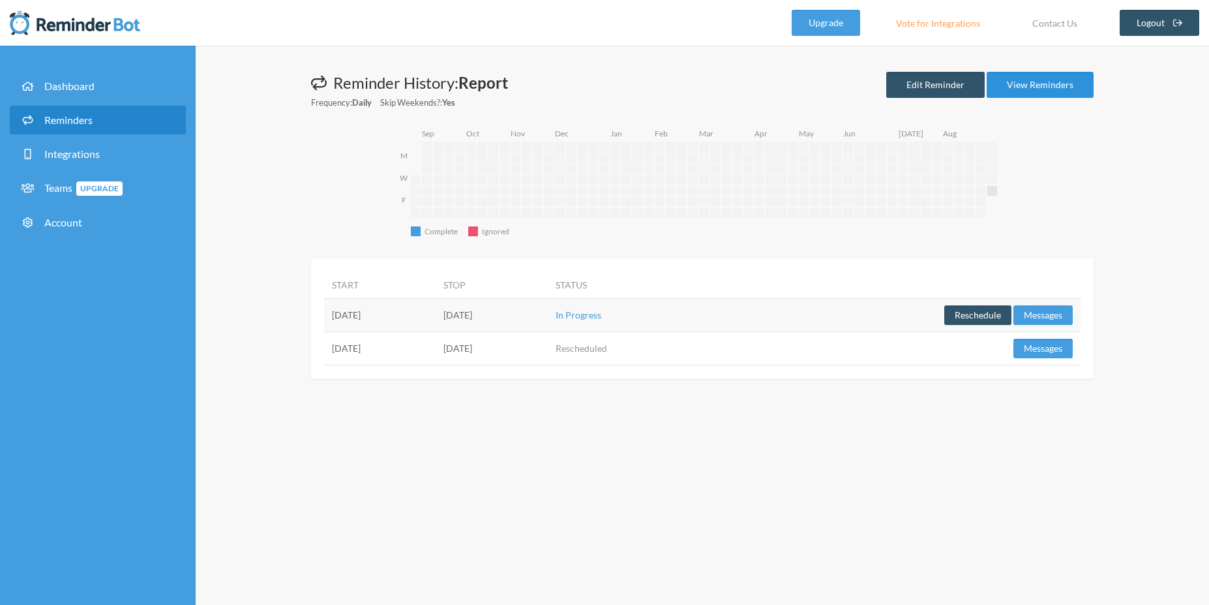
click at [1054, 90] on link "View Reminders" at bounding box center [1040, 85] width 107 height 26
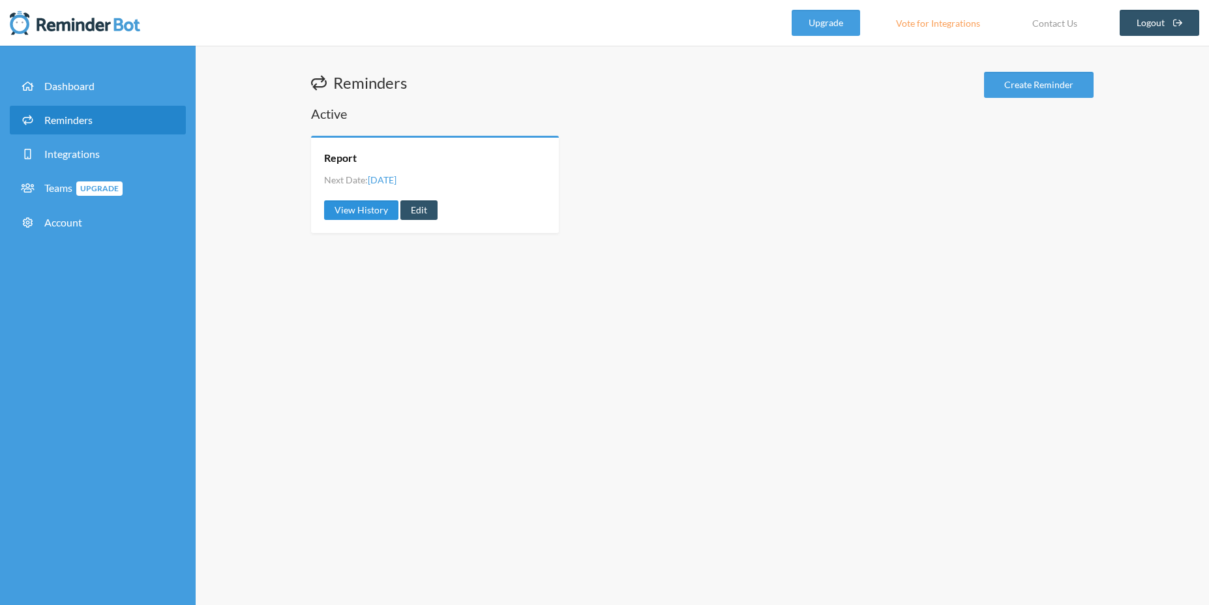
click at [344, 215] on link "View History" at bounding box center [361, 210] width 74 height 20
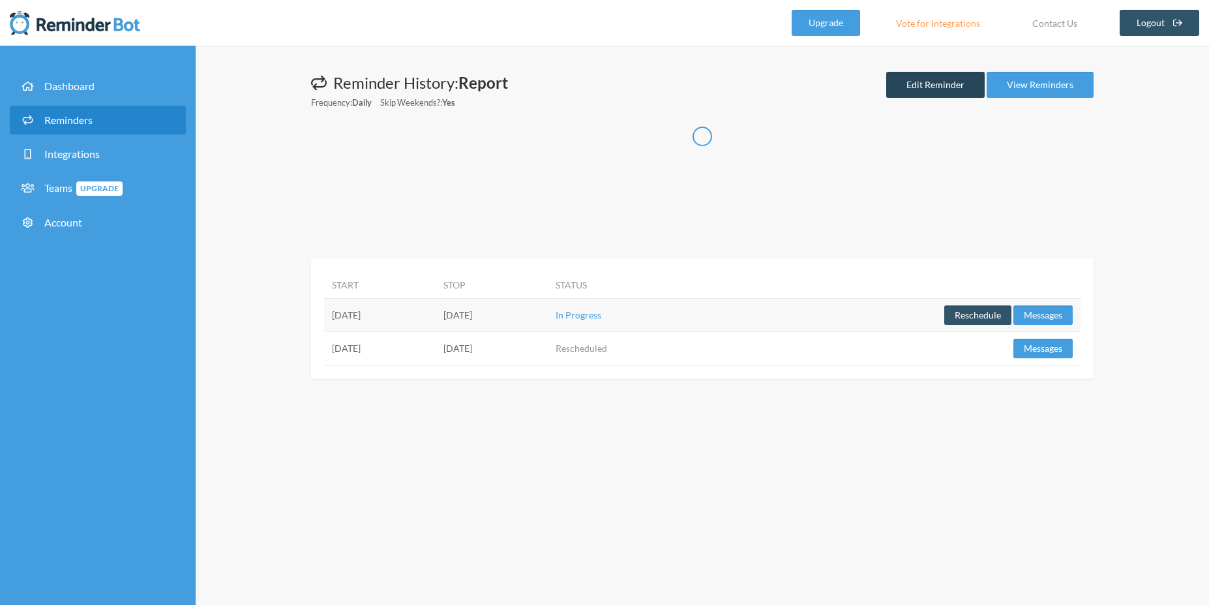
click at [956, 90] on link "Edit Reminder" at bounding box center [935, 85] width 98 height 26
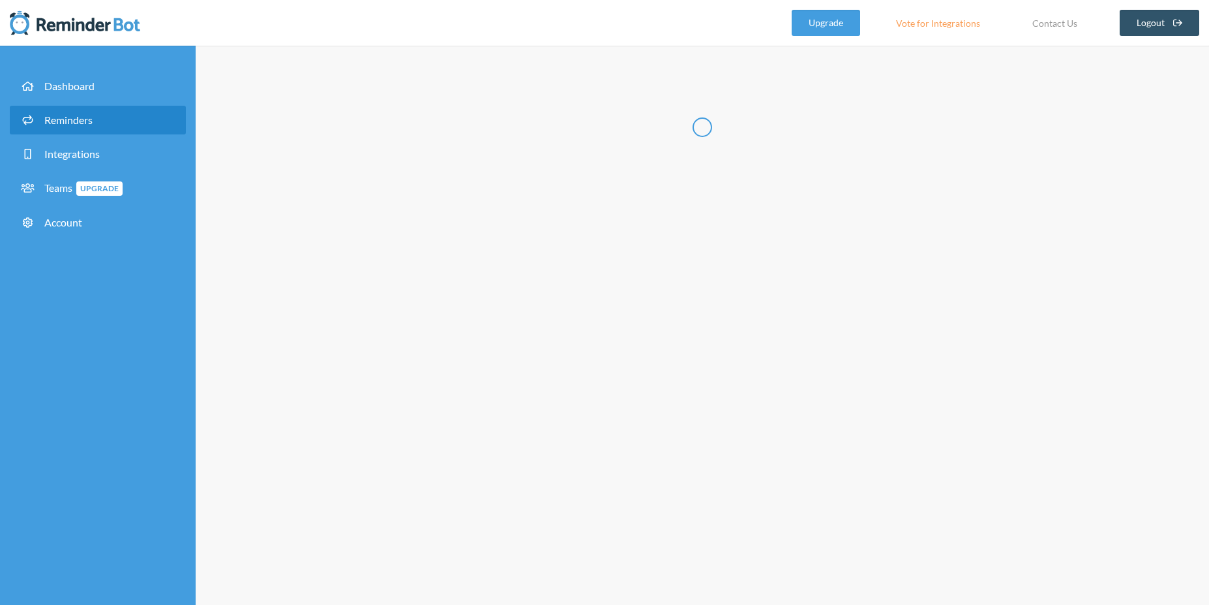
type input "Report"
select select "18:00:00"
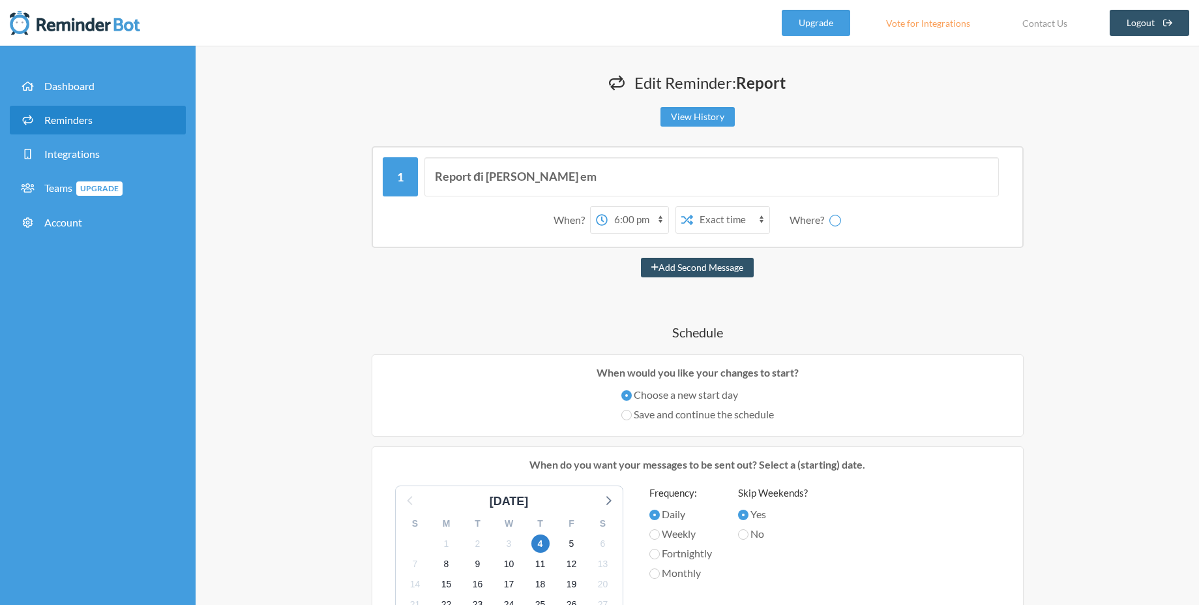
select select "spaces/AAQAZWTI1YA"
click at [795, 207] on select "PHAN THANH TRƯỜNG - ITC - CVS - Software Engineer II [CVS] BE Daily Report" at bounding box center [843, 220] width 98 height 26
drag, startPoint x: 578, startPoint y: 225, endPoint x: 987, endPoint y: 421, distance: 453.6
click at [987, 421] on div "Report đi anh em When? 12:00 am 12:15 am 12:30 am 12:45 am 1:00 am 1:15 am 1:30…" at bounding box center [698, 547] width 783 height 803
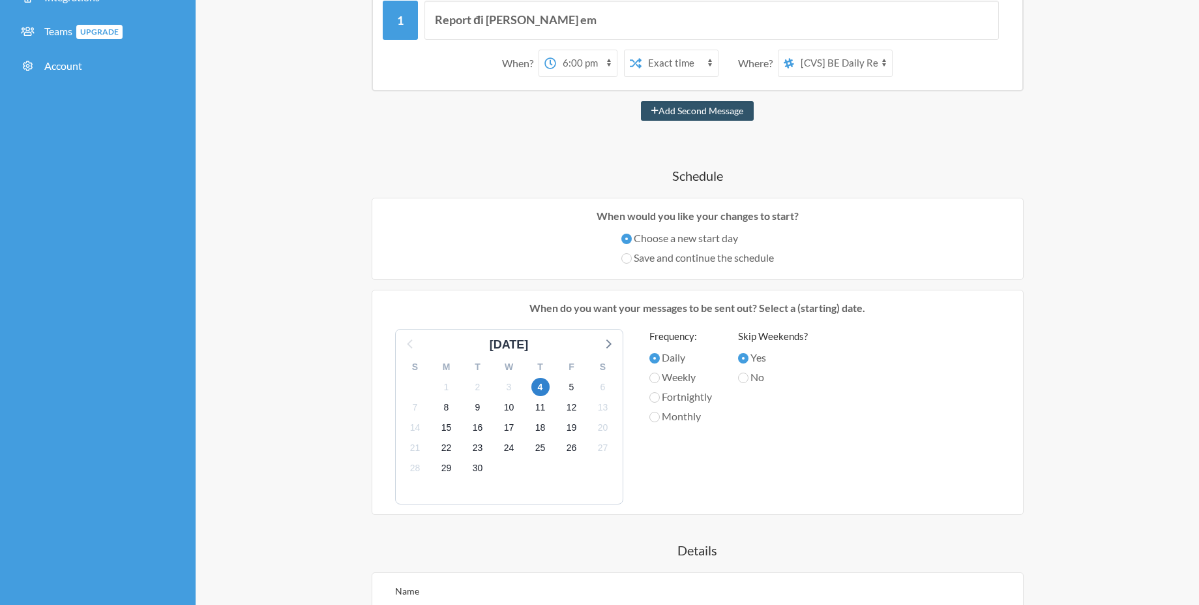
scroll to position [391, 0]
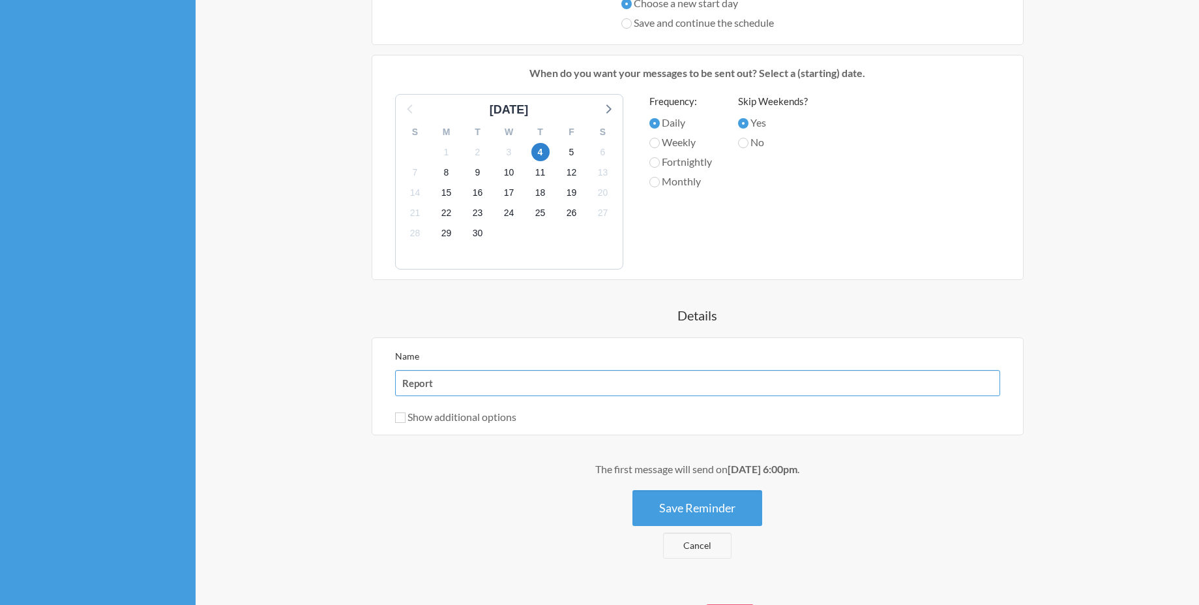
click at [623, 374] on input "Report" at bounding box center [697, 383] width 605 height 26
drag, startPoint x: 484, startPoint y: 452, endPoint x: 466, endPoint y: 427, distance: 30.9
click at [483, 451] on div "Report đi anh em When? 12:00 am 12:15 am 12:30 am 12:45 am 1:00 am 1:15 am 1:30…" at bounding box center [698, 156] width 783 height 803
click at [464, 421] on label "Show additional options" at bounding box center [455, 416] width 121 height 12
click at [406, 421] on input "Show additional options" at bounding box center [400, 417] width 10 height 10
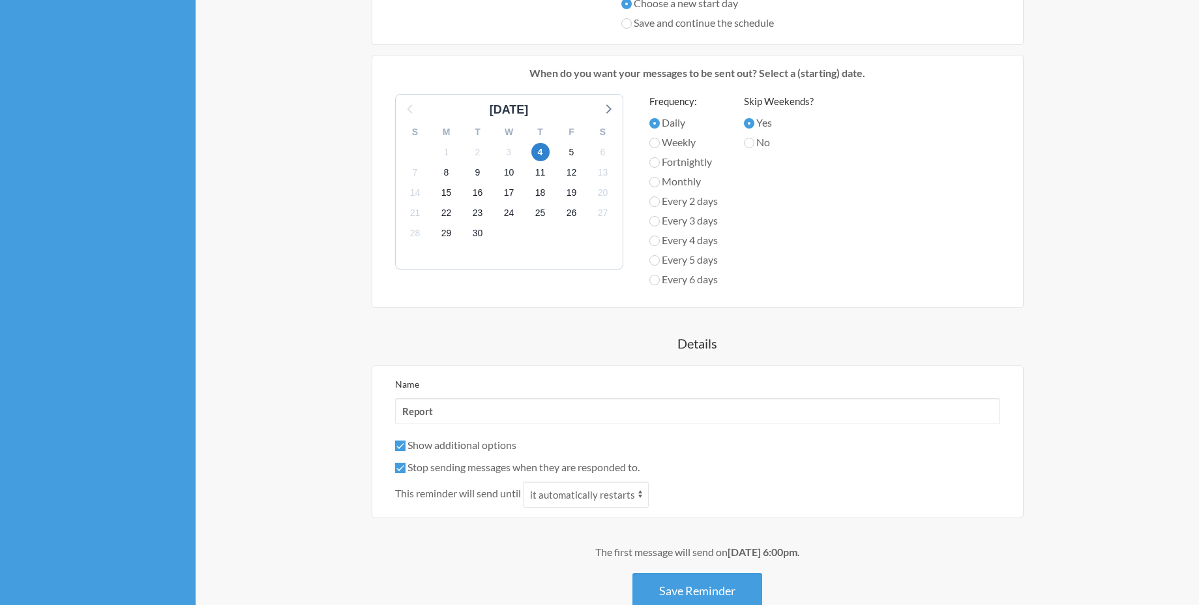
click at [456, 446] on label "Show additional options" at bounding box center [455, 444] width 121 height 12
click at [406, 446] on input "Show additional options" at bounding box center [400, 445] width 10 height 10
checkbox input "false"
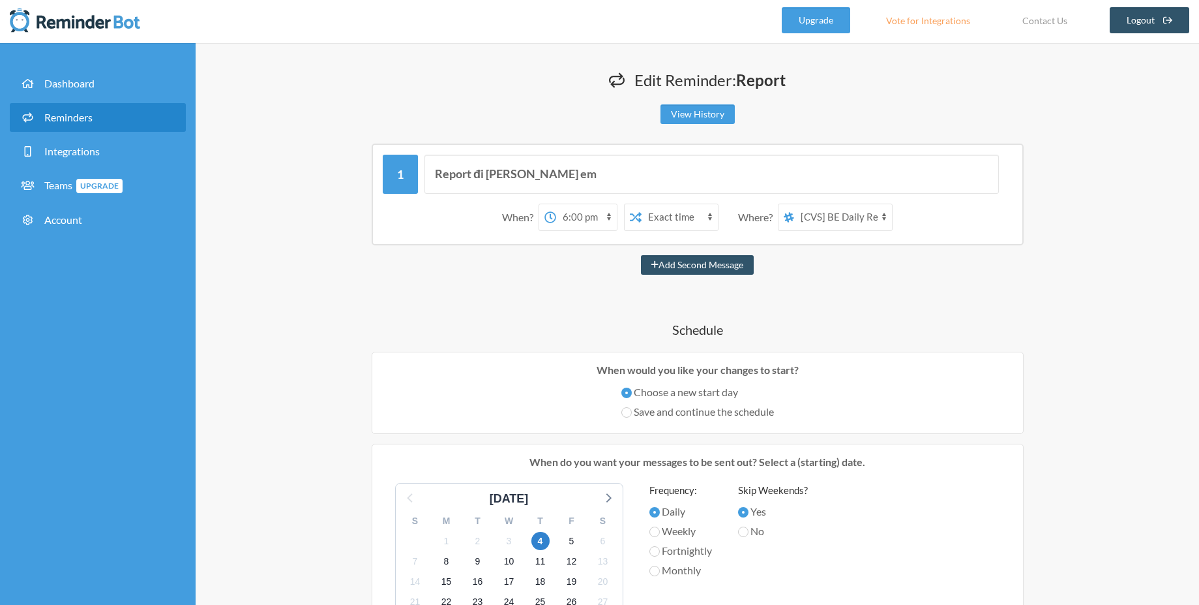
scroll to position [0, 0]
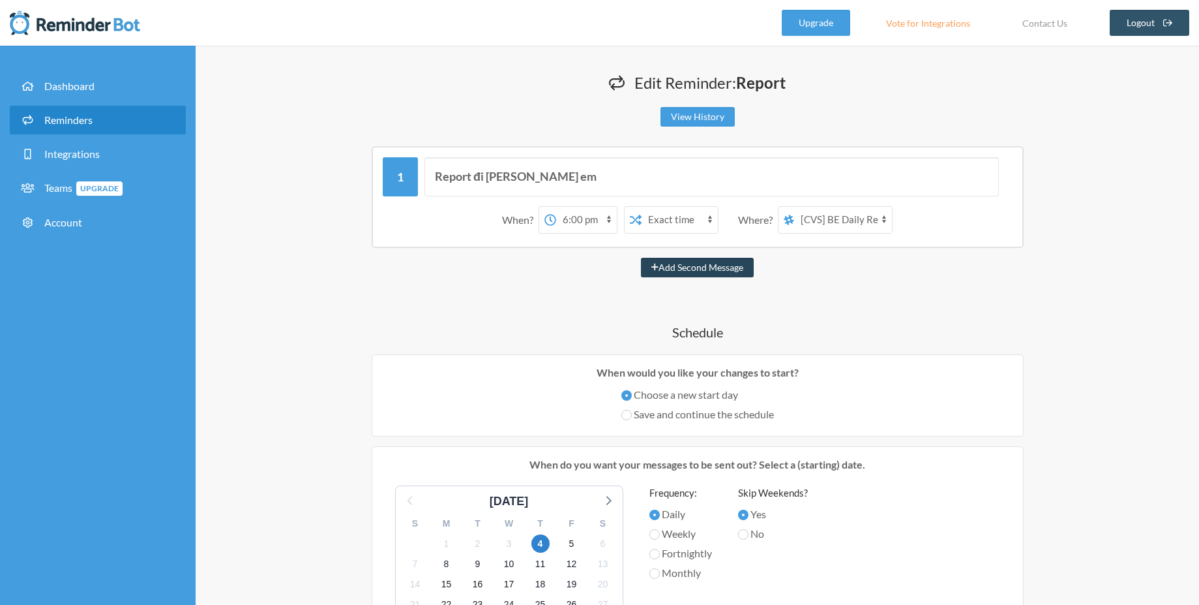
click at [658, 272] on button "Add Second Message" at bounding box center [697, 268] width 113 height 20
select select "19:00:00"
select select "spaces/AAQAZWTI1YA"
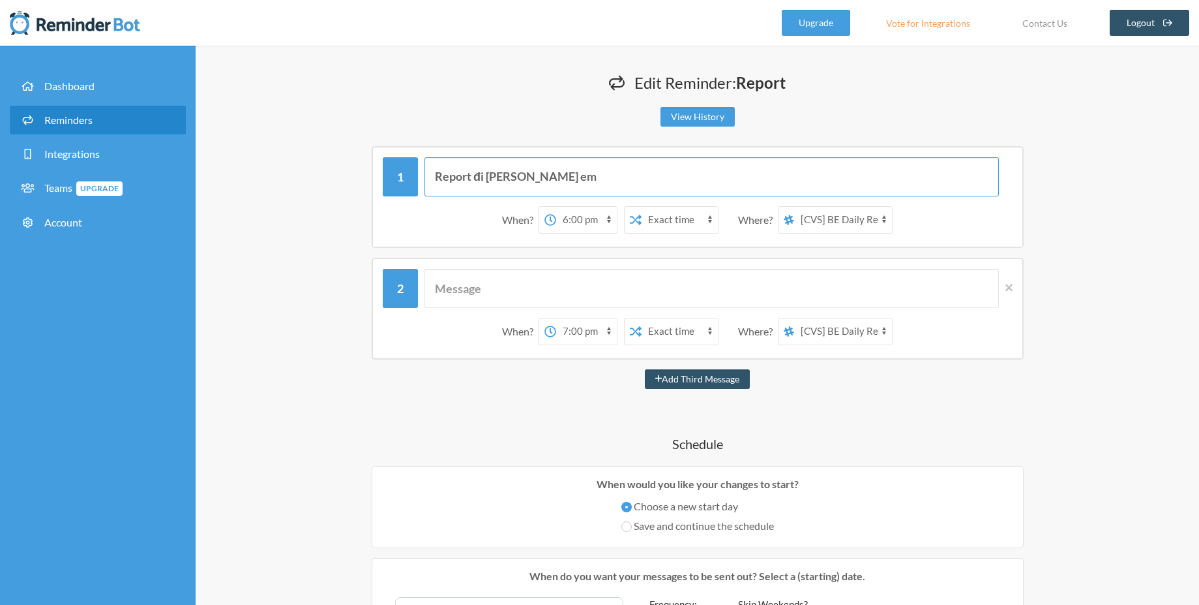
click at [545, 183] on input "Report đi anh em" at bounding box center [712, 176] width 575 height 39
click at [1014, 290] on div "When? 12:00 am 12:15 am 12:30 am 12:45 am 1:00 am 1:15 am 1:30 am 1:45 am 2:00 …" at bounding box center [698, 309] width 652 height 102
click at [1008, 293] on span at bounding box center [1006, 287] width 14 height 14
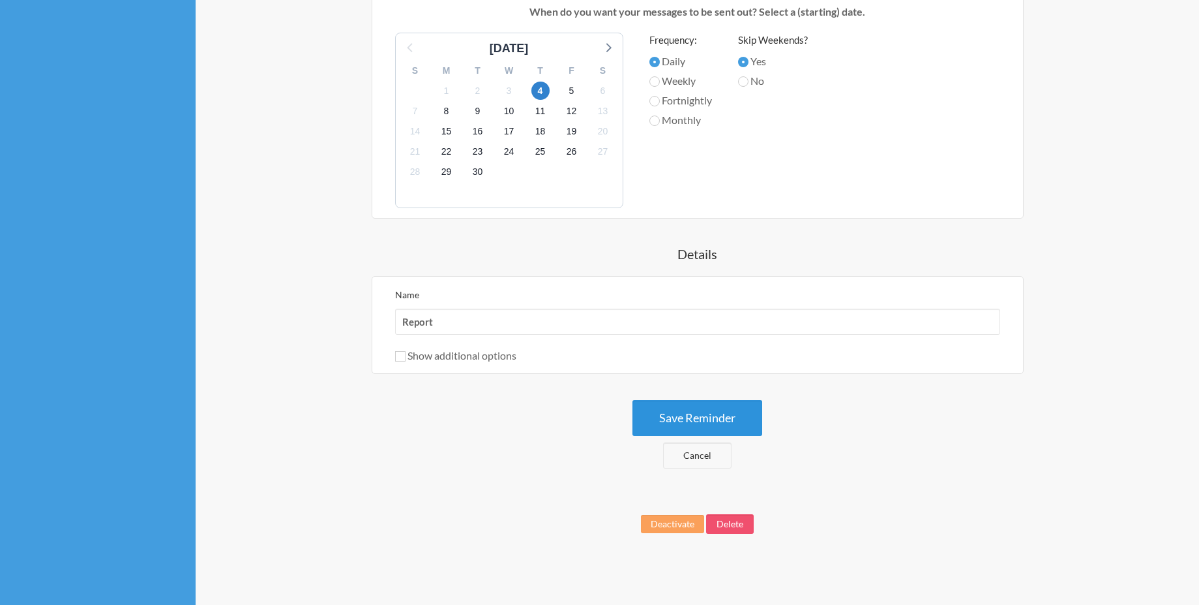
scroll to position [453, 0]
click at [693, 423] on button "Save Reminder" at bounding box center [698, 417] width 130 height 36
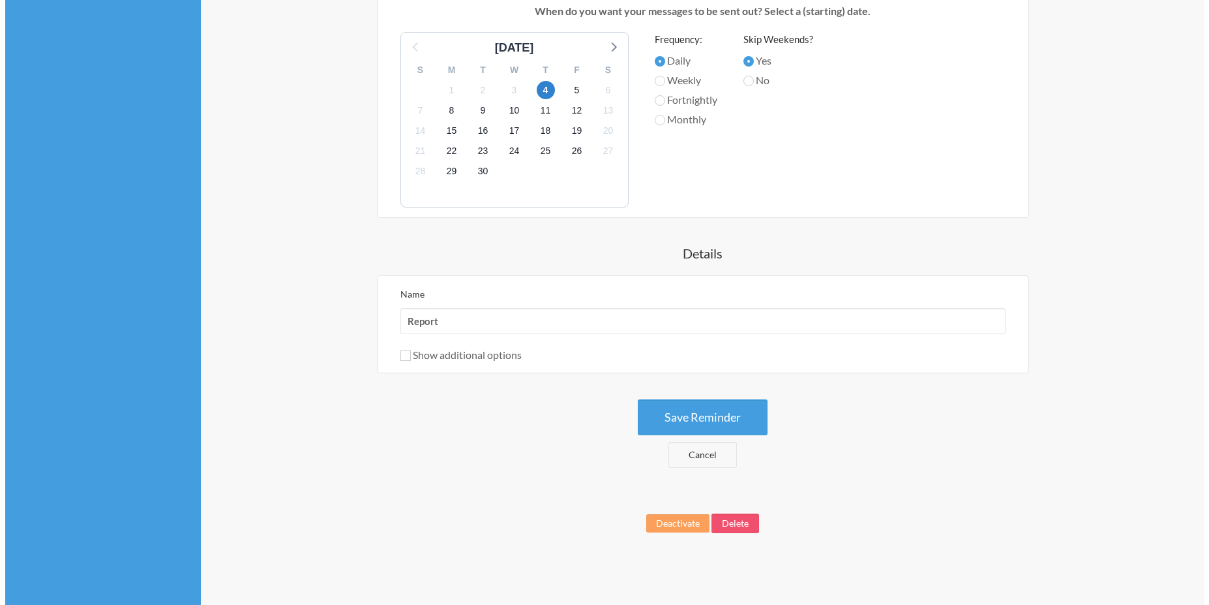
scroll to position [0, 0]
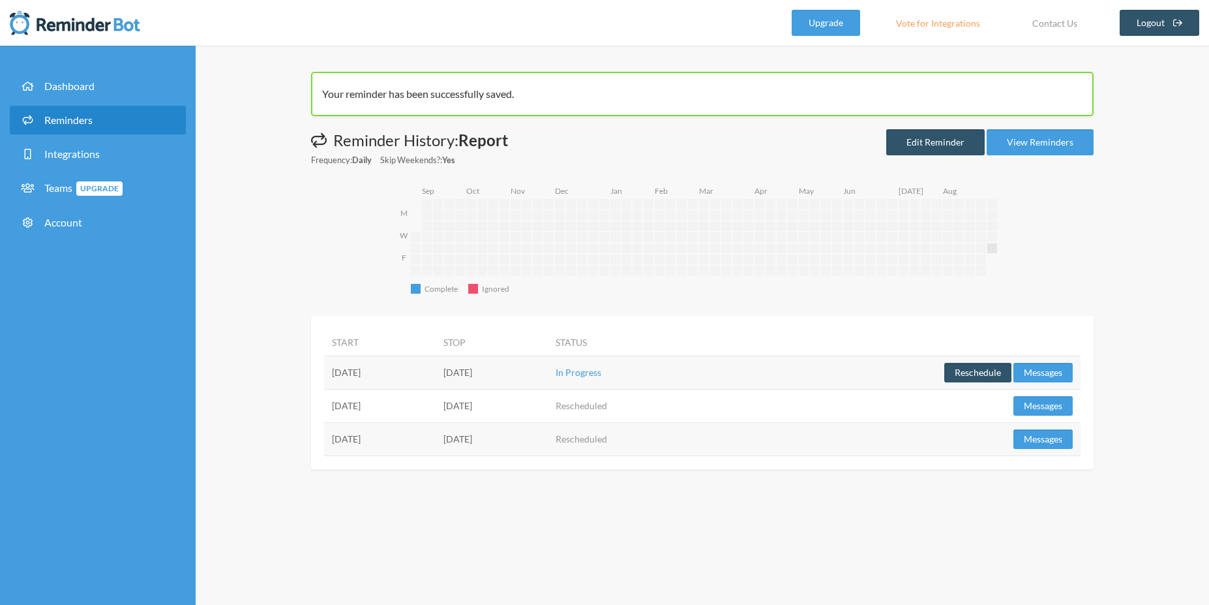
click at [607, 87] on div "Your reminder has been successfully saved." at bounding box center [702, 94] width 783 height 44
